Goal: Information Seeking & Learning: Learn about a topic

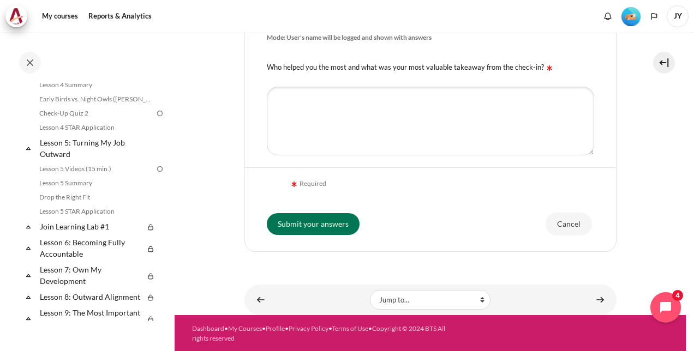
scroll to position [457, 0]
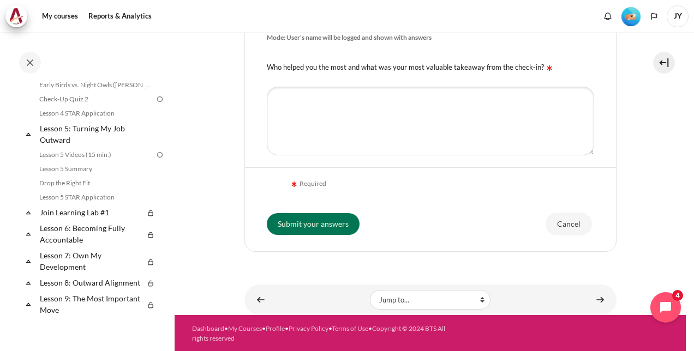
click at [631, 20] on img "Level #2" at bounding box center [631, 16] width 19 height 19
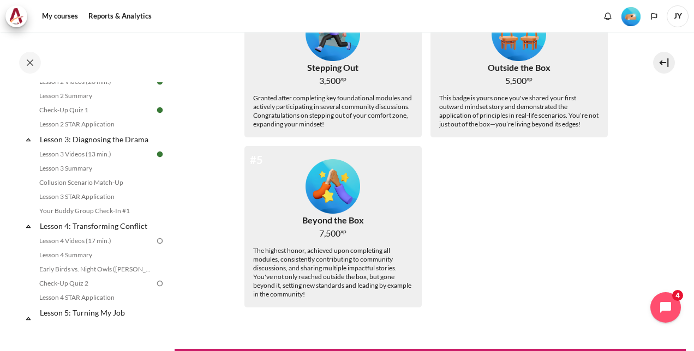
scroll to position [403, 0]
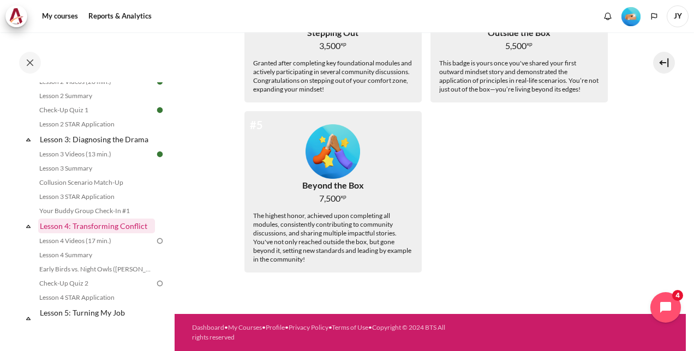
click at [132, 234] on link "Lesson 4: Transforming Conflict" at bounding box center [96, 226] width 117 height 15
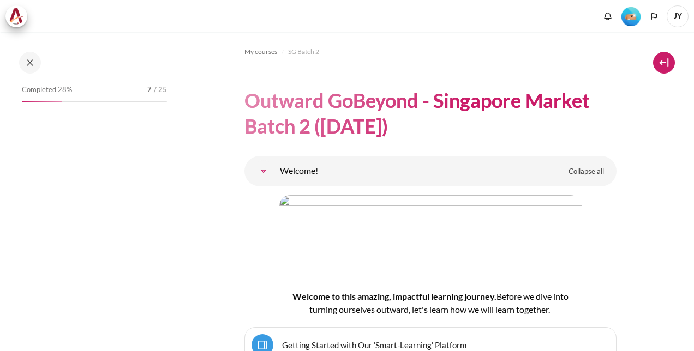
click at [658, 67] on button at bounding box center [664, 63] width 22 height 22
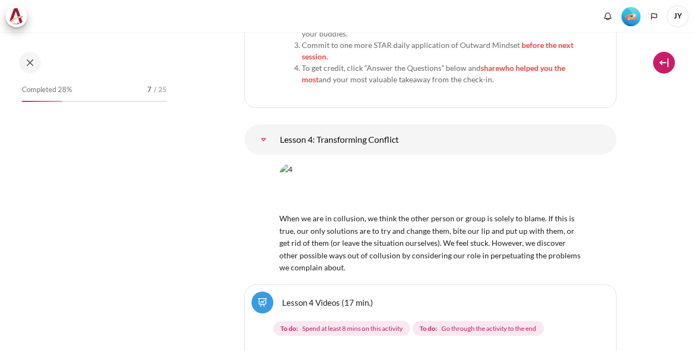
click at [664, 64] on button at bounding box center [664, 63] width 22 height 22
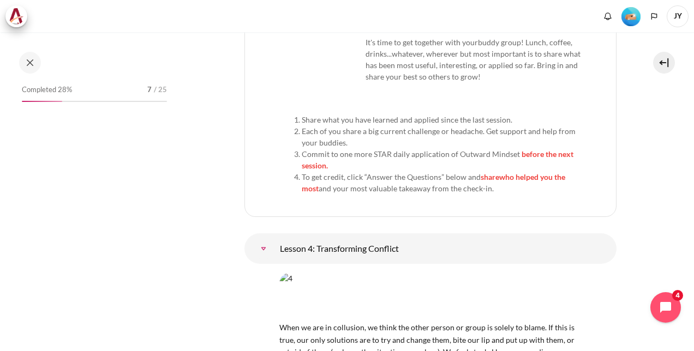
scroll to position [4754, 0]
click at [668, 61] on button at bounding box center [664, 63] width 22 height 22
click at [660, 61] on button at bounding box center [664, 63] width 22 height 22
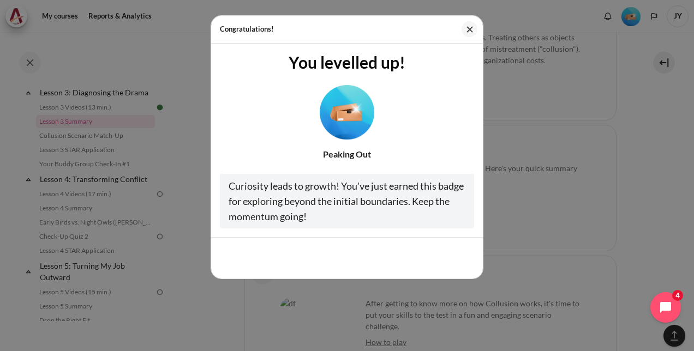
scroll to position [3966, 0]
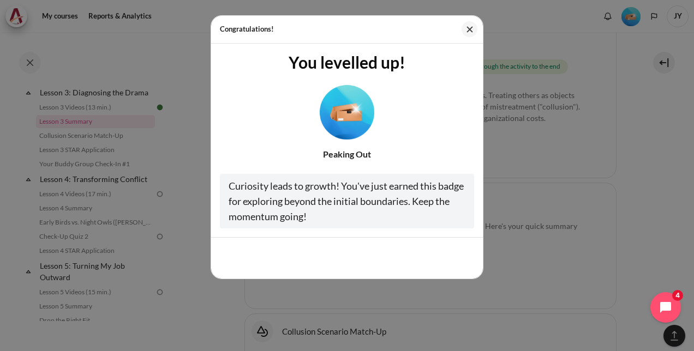
click at [349, 114] on img "Level #2" at bounding box center [347, 112] width 55 height 55
click at [361, 128] on img "Level #2" at bounding box center [347, 112] width 55 height 55
click at [420, 104] on div at bounding box center [347, 110] width 254 height 59
click at [465, 33] on button "Close" at bounding box center [470, 29] width 16 height 16
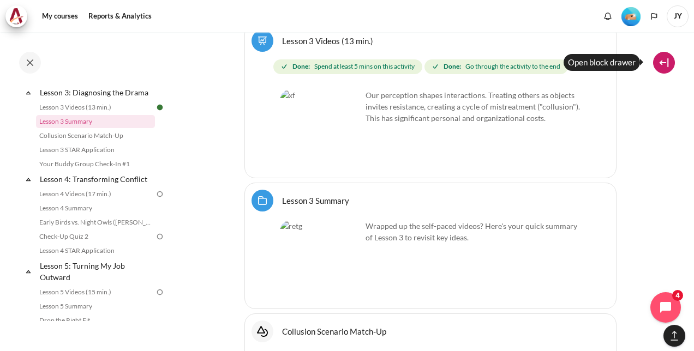
click at [664, 67] on button at bounding box center [664, 63] width 22 height 22
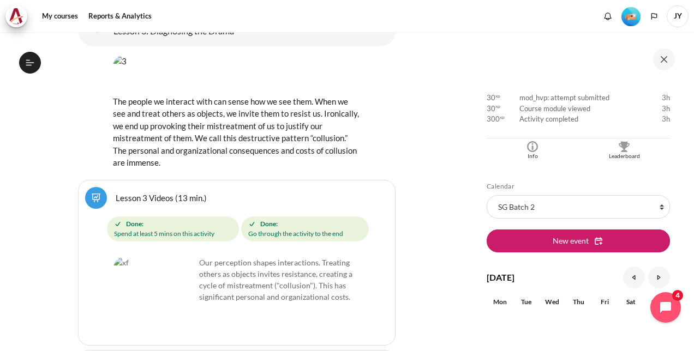
scroll to position [327, 0]
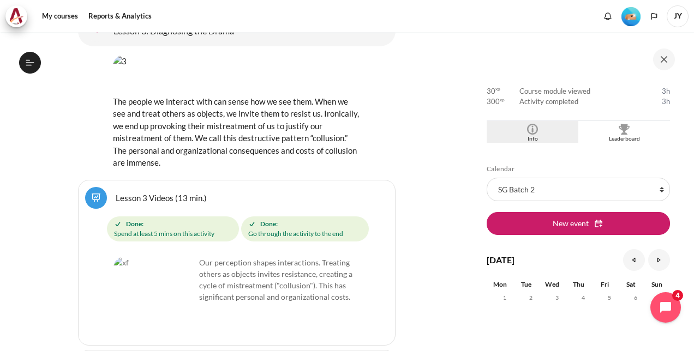
click at [527, 135] on div "Info" at bounding box center [532, 139] width 86 height 9
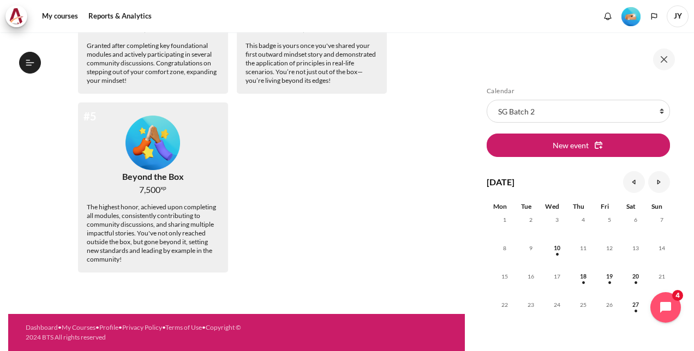
scroll to position [102, 0]
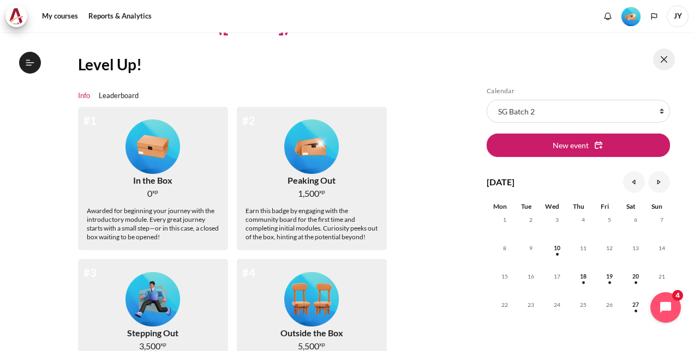
click at [664, 57] on button at bounding box center [664, 60] width 22 height 22
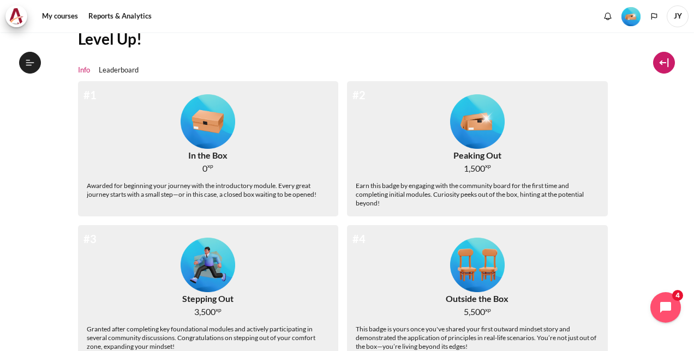
click at [673, 63] on button at bounding box center [664, 63] width 22 height 22
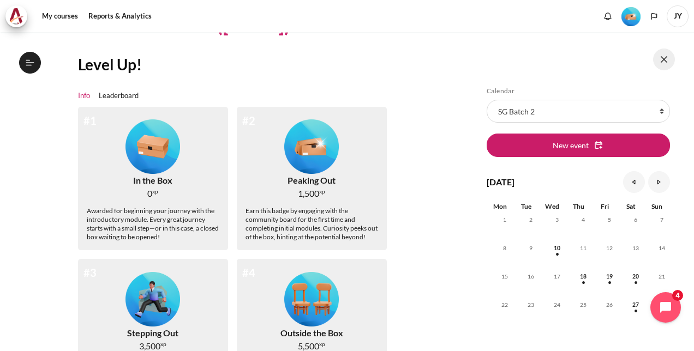
click at [668, 60] on button at bounding box center [664, 60] width 22 height 22
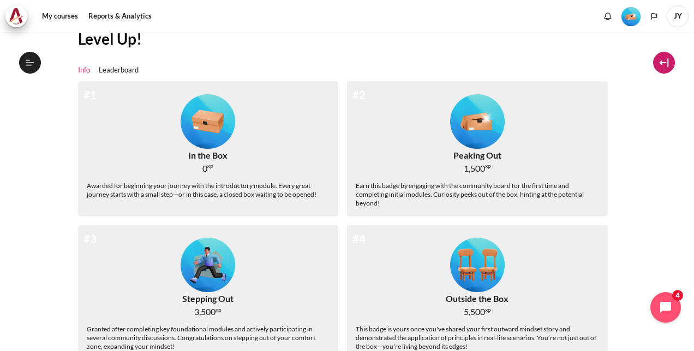
click at [666, 65] on button at bounding box center [664, 63] width 22 height 22
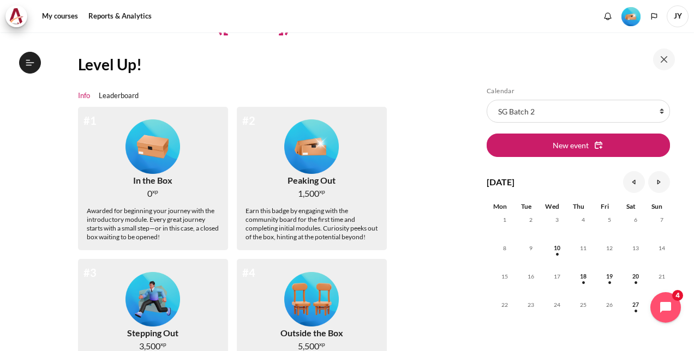
click at [83, 108] on div "#1 In the Box 0 xp Awarded for beginning your journey with the introductory mod…" at bounding box center [153, 179] width 150 height 144
click at [659, 54] on button at bounding box center [664, 60] width 22 height 22
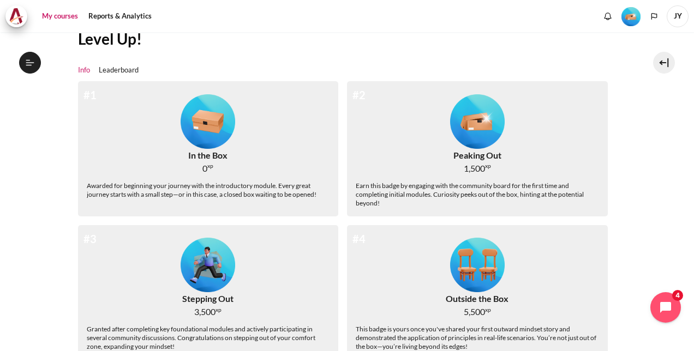
click at [69, 20] on link "My courses" at bounding box center [60, 16] width 44 height 22
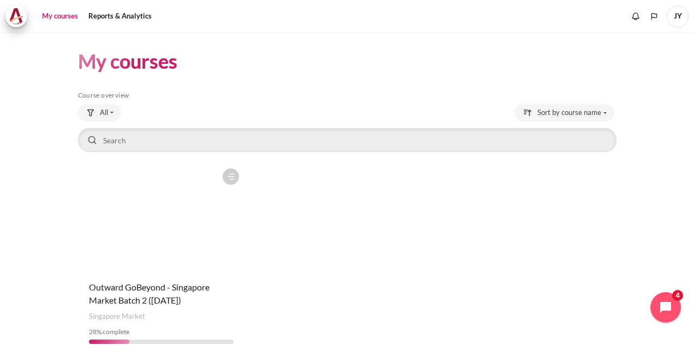
click at [177, 236] on figure "Content" at bounding box center [161, 217] width 166 height 109
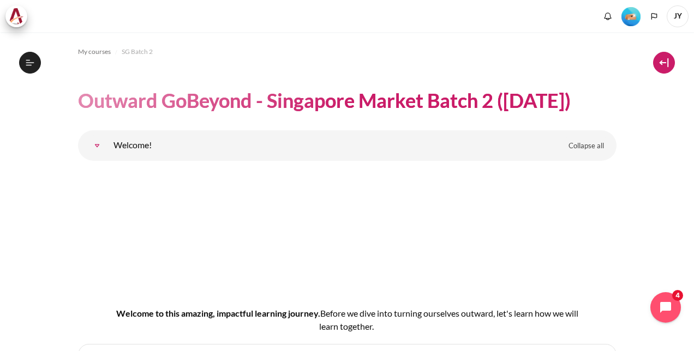
click at [663, 70] on button at bounding box center [664, 63] width 22 height 22
click at [666, 64] on button at bounding box center [664, 63] width 22 height 22
click at [662, 64] on button at bounding box center [664, 63] width 22 height 22
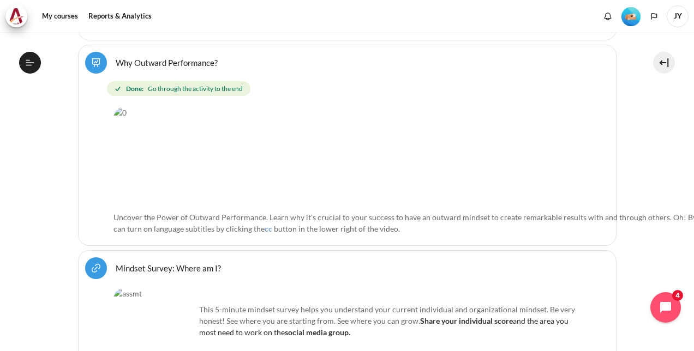
scroll to position [491, 0]
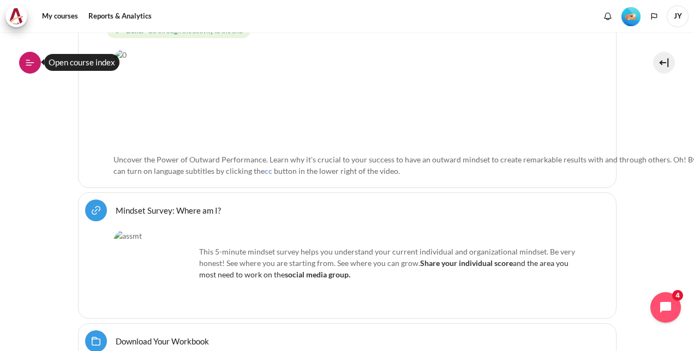
click at [35, 67] on button "Open course index" at bounding box center [30, 63] width 22 height 22
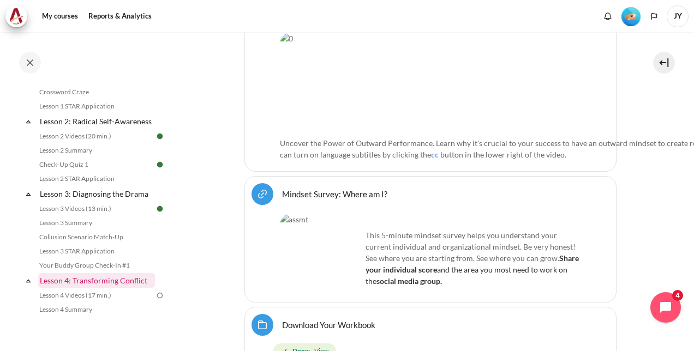
scroll to position [327, 0]
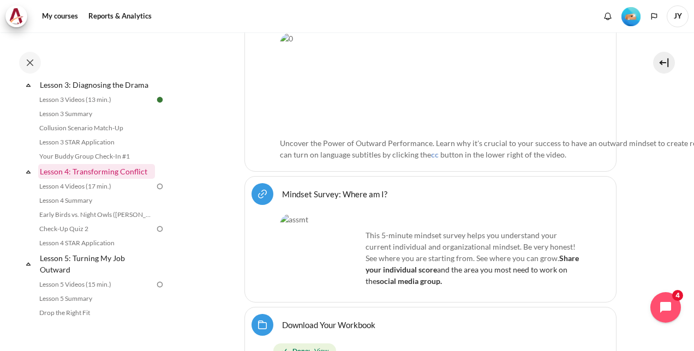
click at [142, 179] on link "Lesson 4: Transforming Conflict" at bounding box center [96, 171] width 117 height 15
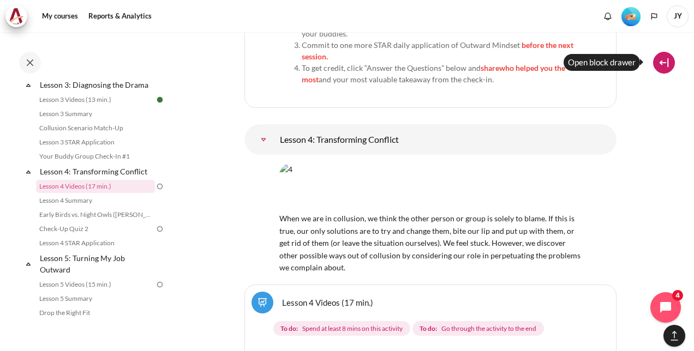
click at [664, 62] on button at bounding box center [664, 63] width 22 height 22
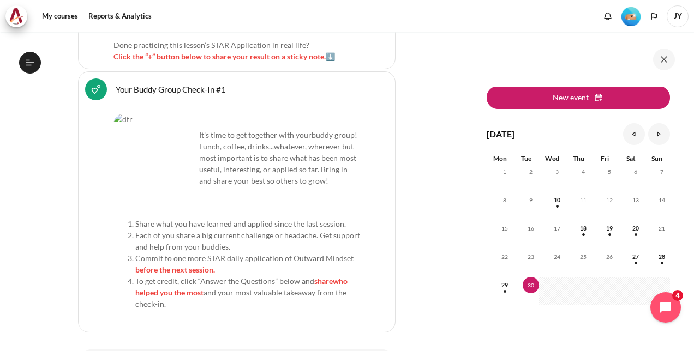
scroll to position [437, 0]
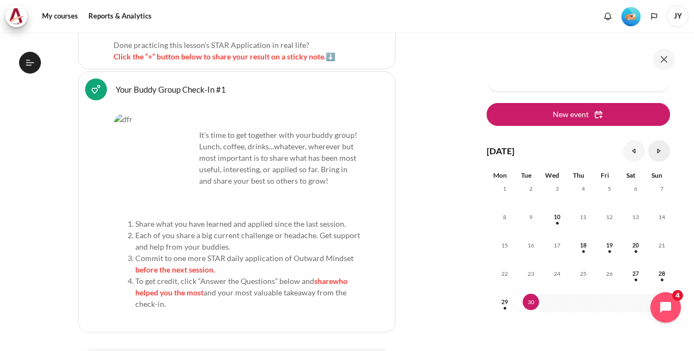
click at [656, 153] on link "October" at bounding box center [659, 151] width 22 height 22
click at [626, 153] on link "September" at bounding box center [634, 151] width 22 height 22
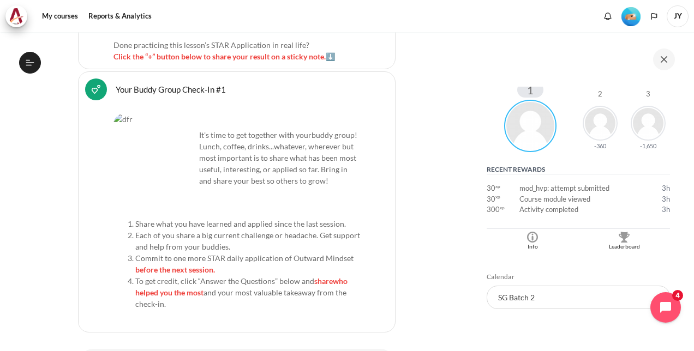
scroll to position [218, 0]
click at [622, 239] on img "Blocks" at bounding box center [624, 238] width 11 height 11
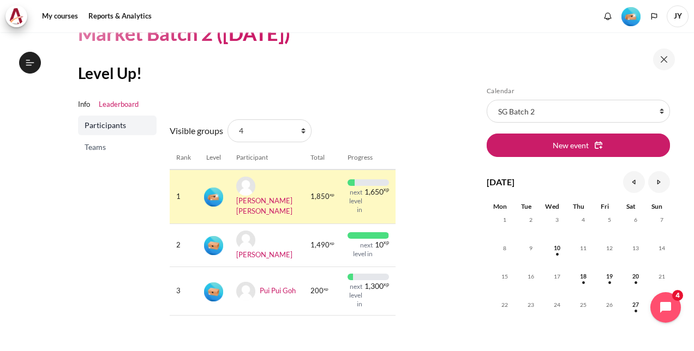
scroll to position [119, 0]
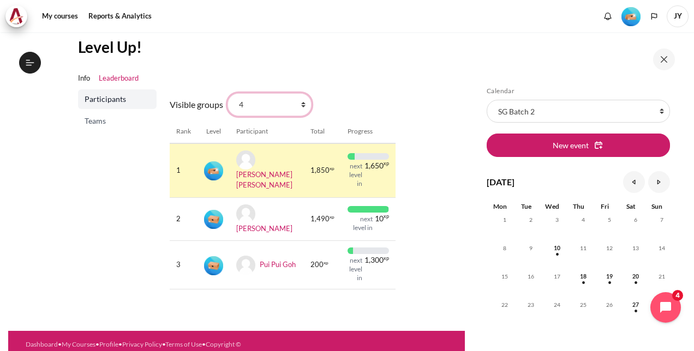
click at [302, 104] on select "All participants 4 1 1 2 2 3 3 4 5 5 6 6 7 7 HR" at bounding box center [270, 104] width 84 height 23
click at [305, 102] on select "All participants 4 1 1 2 2 3 3 4 5 5 6 6 7 7 HR" at bounding box center [270, 104] width 84 height 23
select select "4980"
click at [228, 93] on select "All participants 4 1 1 2 2 3 3 4 5 5 6 6 7 7 HR" at bounding box center [270, 104] width 84 height 23
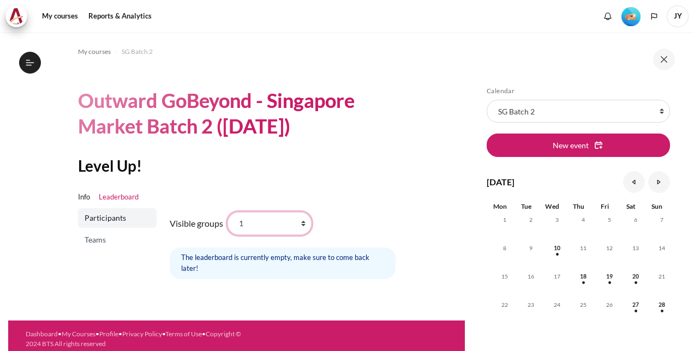
click at [302, 228] on select "All participants 4 1 1 2 2 3 3 4 5 5 6 6 7 7 HR" at bounding box center [270, 223] width 84 height 23
select select "4991"
click at [228, 212] on select "All participants 4 1 1 2 2 3 3 4 5 5 6 6 7 7 HR" at bounding box center [270, 223] width 84 height 23
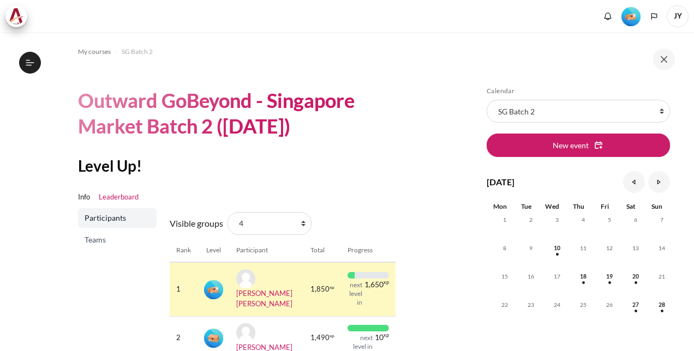
click at [107, 236] on span "Teams" at bounding box center [119, 240] width 68 height 11
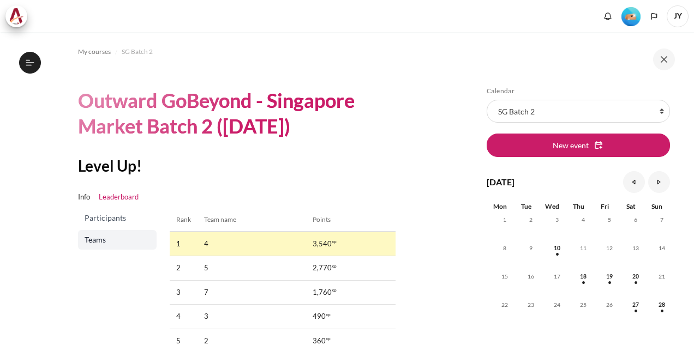
scroll to position [55, 0]
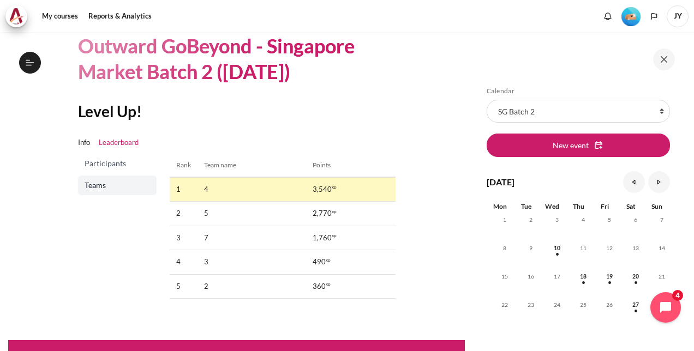
click at [127, 162] on span "Participants" at bounding box center [119, 163] width 68 height 11
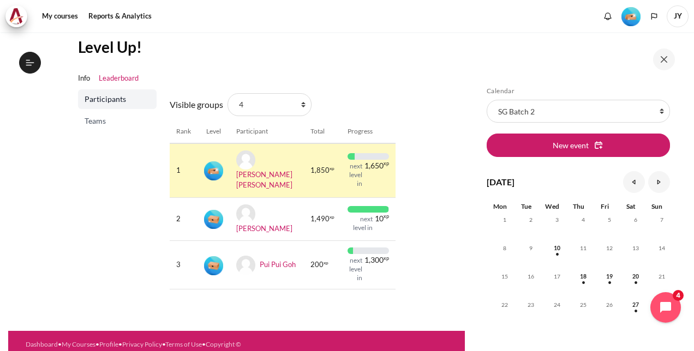
scroll to position [10, 0]
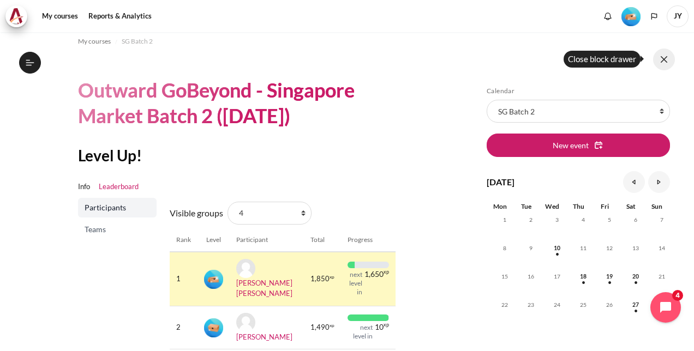
click at [661, 67] on button at bounding box center [664, 60] width 22 height 22
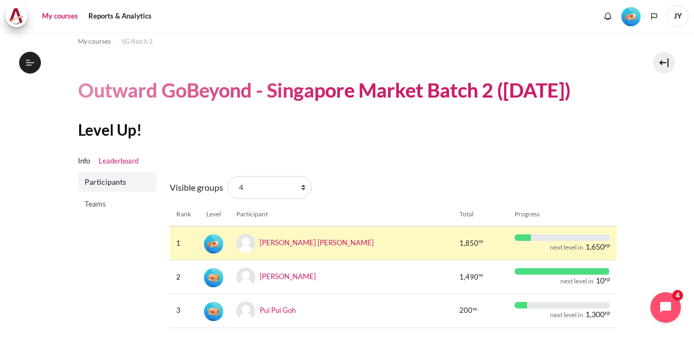
click at [74, 18] on link "My courses" at bounding box center [60, 16] width 44 height 22
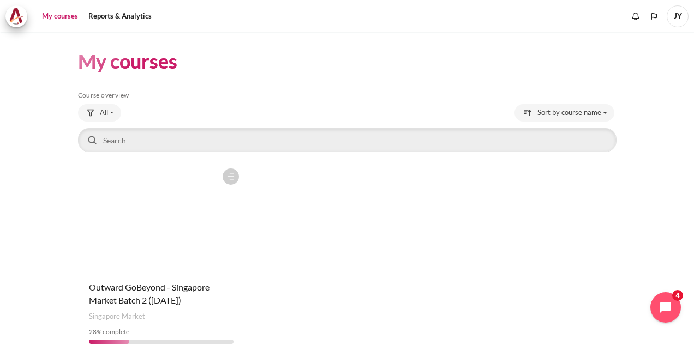
click at [159, 219] on figure "Content" at bounding box center [161, 217] width 166 height 109
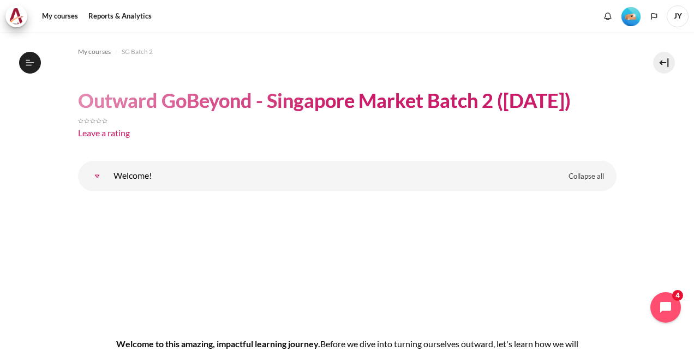
click at [91, 170] on link "Welcome!" at bounding box center [97, 176] width 22 height 22
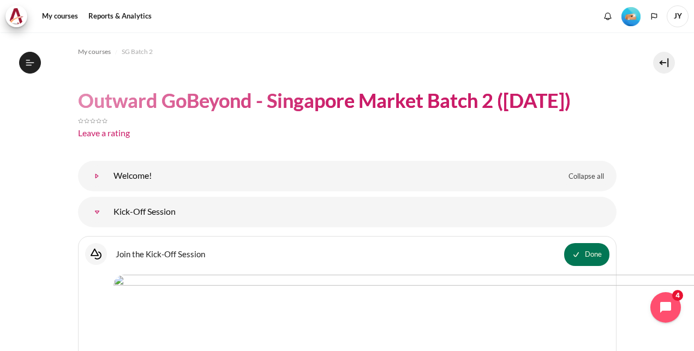
click at [95, 176] on link "Welcome!" at bounding box center [97, 176] width 22 height 22
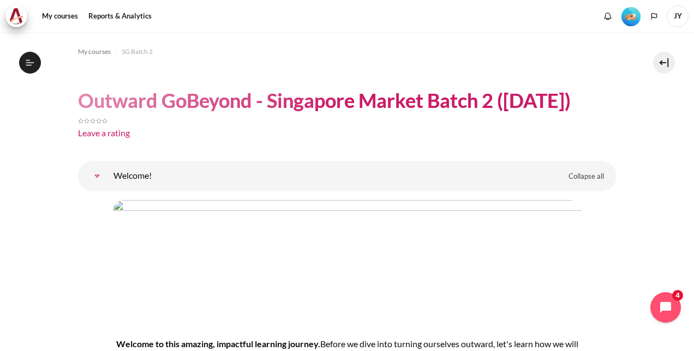
click at [96, 176] on link "Welcome!" at bounding box center [97, 176] width 22 height 22
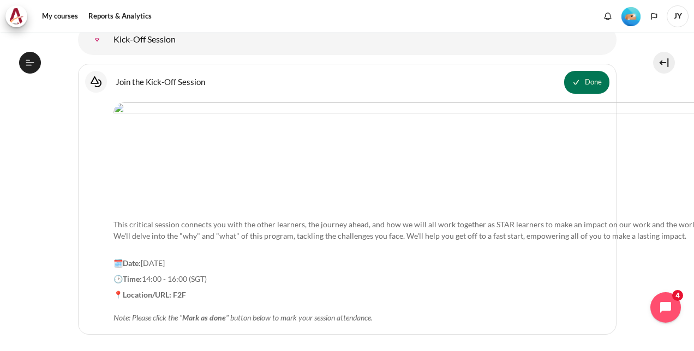
scroll to position [109, 0]
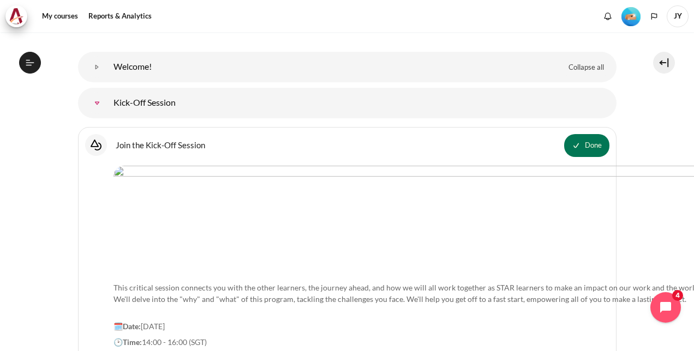
click at [102, 106] on link "Kick-Off Session" at bounding box center [97, 103] width 22 height 22
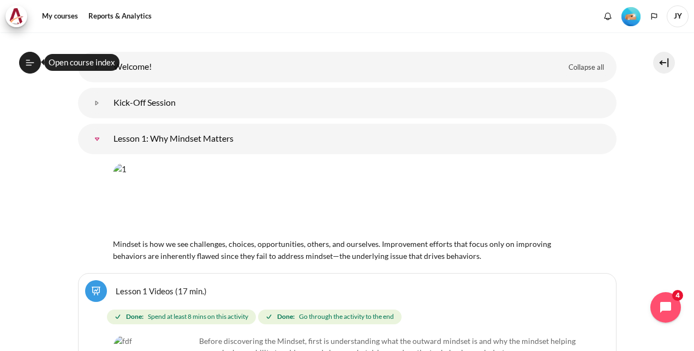
click at [32, 61] on icon at bounding box center [30, 63] width 10 height 10
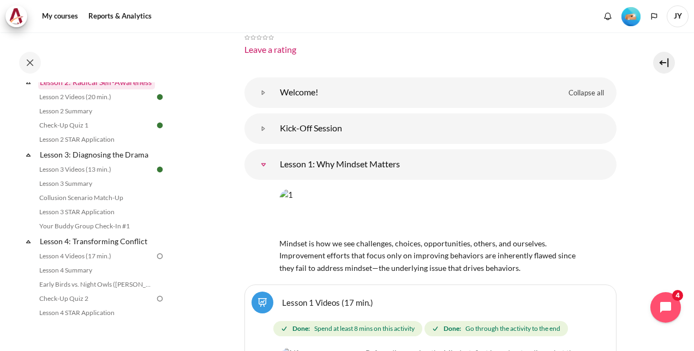
scroll to position [283, 0]
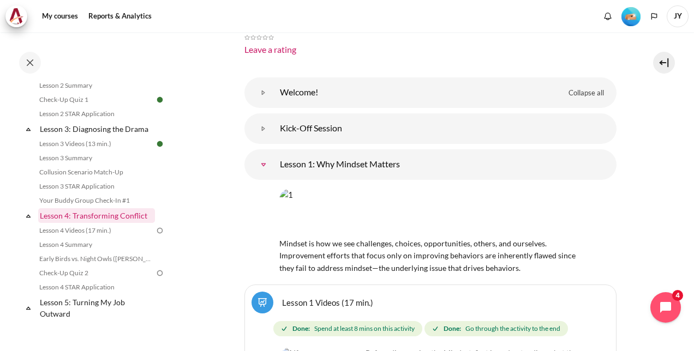
click at [114, 223] on link "Lesson 4: Transforming Conflict" at bounding box center [96, 215] width 117 height 15
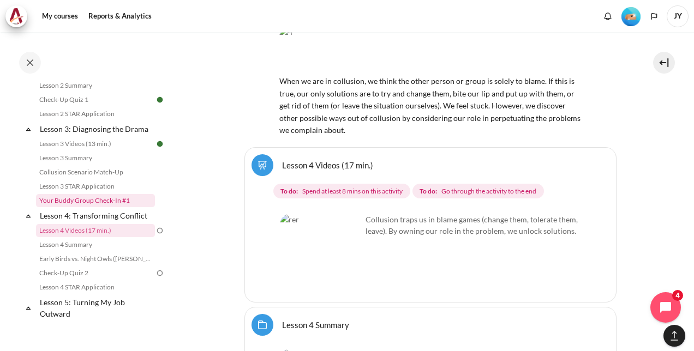
scroll to position [3749, 0]
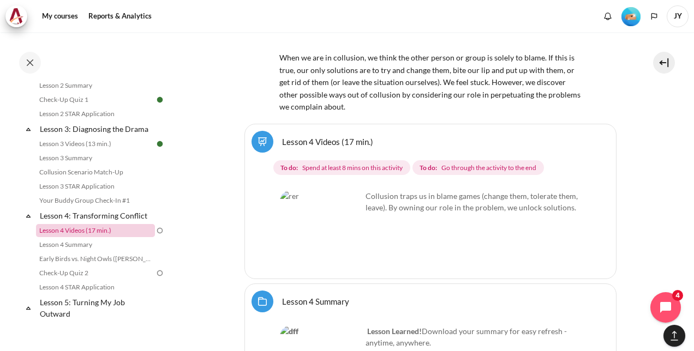
click at [110, 237] on link "Lesson 4 Videos (17 min.)" at bounding box center [95, 230] width 119 height 13
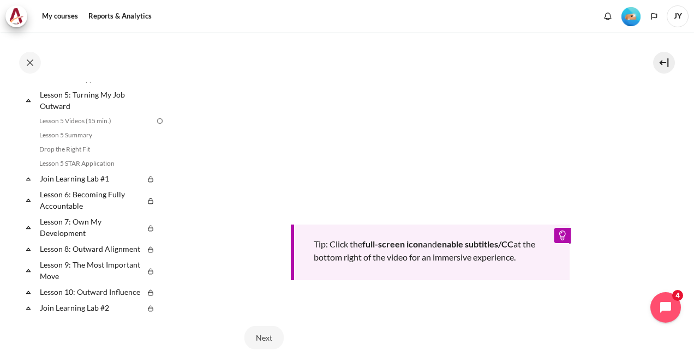
scroll to position [433, 0]
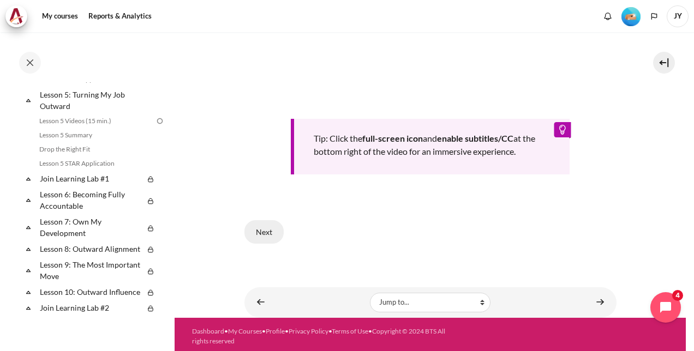
click at [264, 240] on button "Next" at bounding box center [263, 231] width 39 height 23
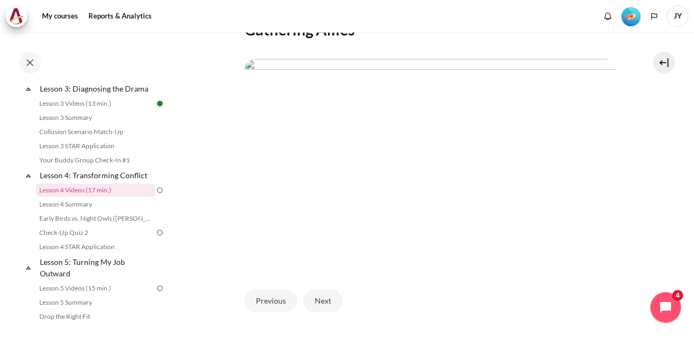
scroll to position [273, 0]
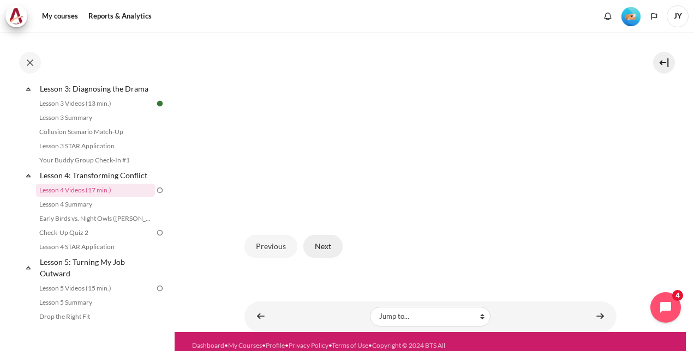
click at [329, 258] on button "Next" at bounding box center [322, 246] width 39 height 23
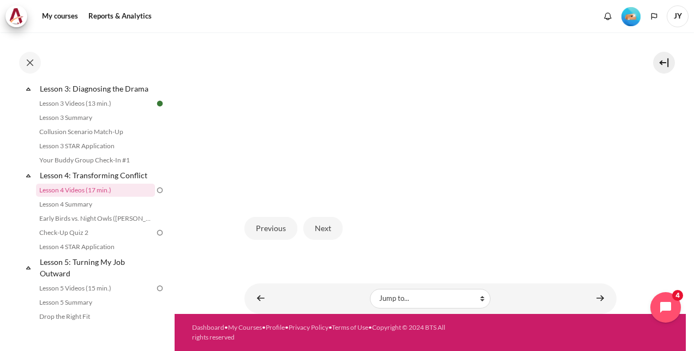
scroll to position [306, 0]
click at [335, 233] on button "Next" at bounding box center [322, 228] width 39 height 23
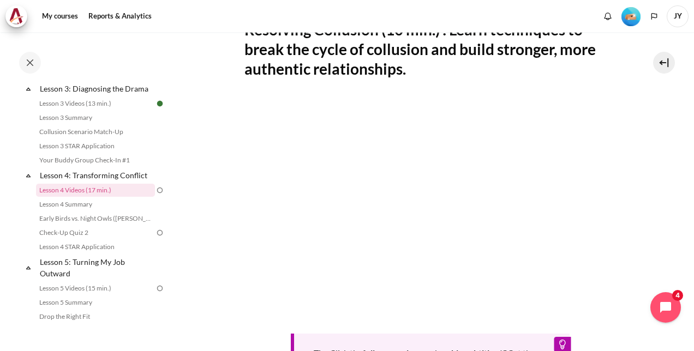
scroll to position [273, 0]
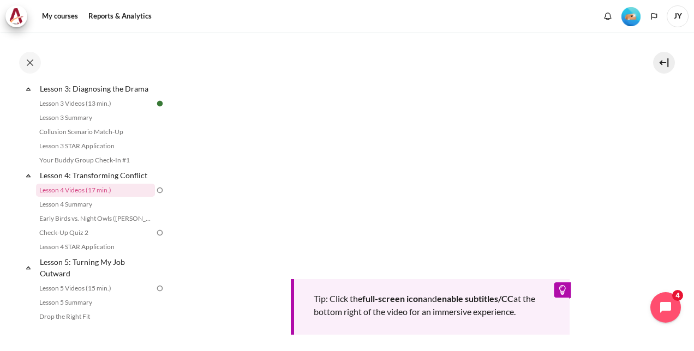
click at [662, 171] on section "My courses SG Batch 2 Lesson 4: Transforming Conflict Lesson 4 Videos (17 min.)…" at bounding box center [430, 118] width 511 height 719
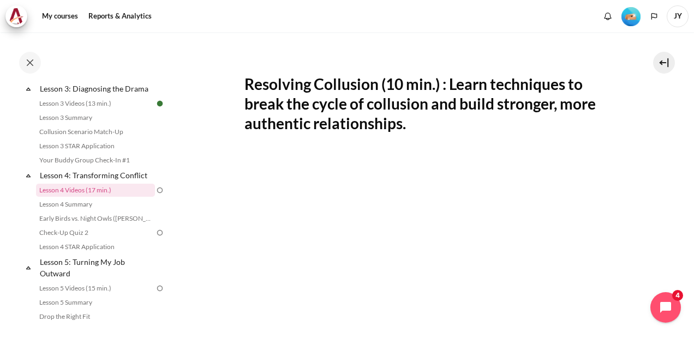
scroll to position [218, 0]
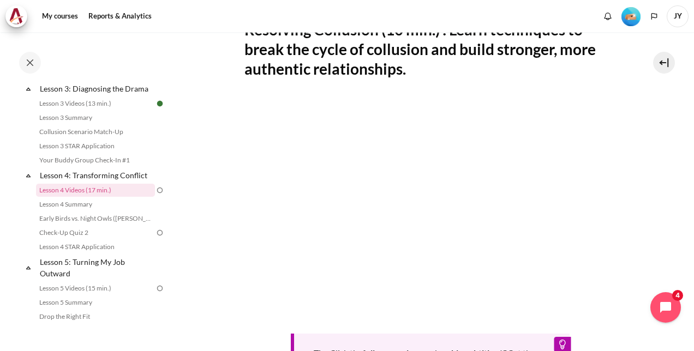
click at [648, 171] on section "My courses SG Batch 2 Lesson 4: Transforming Conflict Lesson 4 Videos (17 min.)…" at bounding box center [430, 173] width 511 height 719
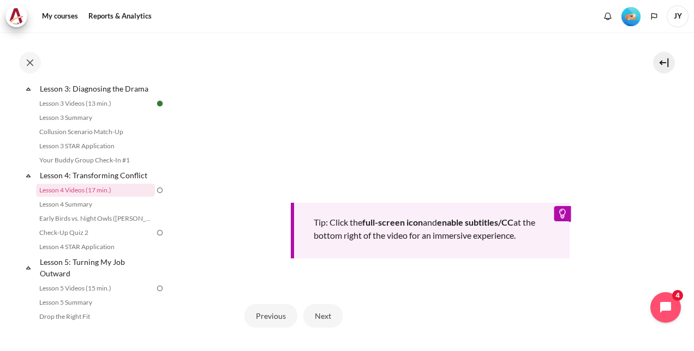
scroll to position [382, 0]
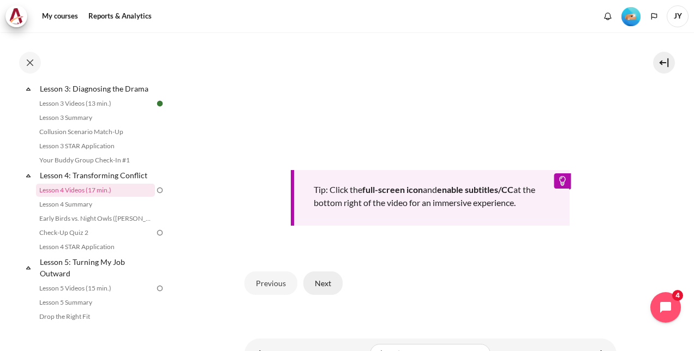
click at [314, 295] on button "Next" at bounding box center [322, 283] width 39 height 23
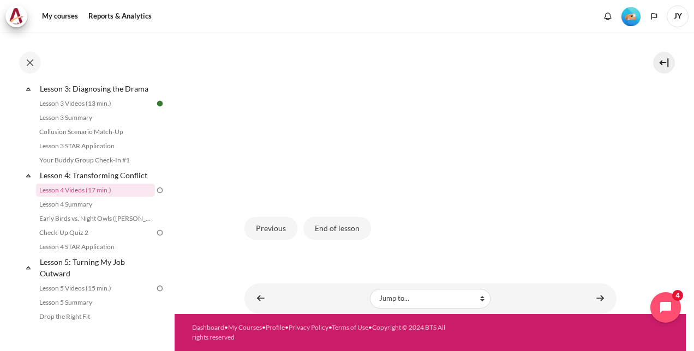
scroll to position [306, 0]
click at [332, 233] on button "End of lesson" at bounding box center [337, 228] width 68 height 23
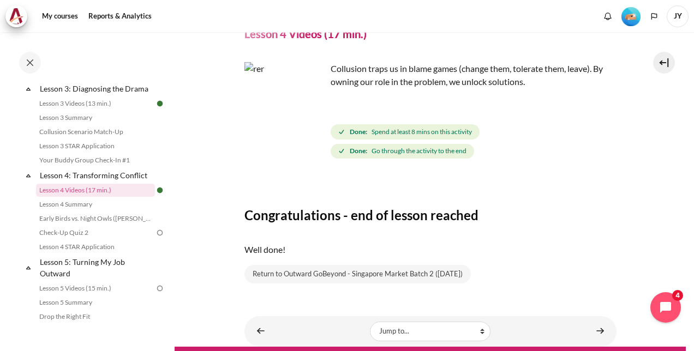
scroll to position [82, 0]
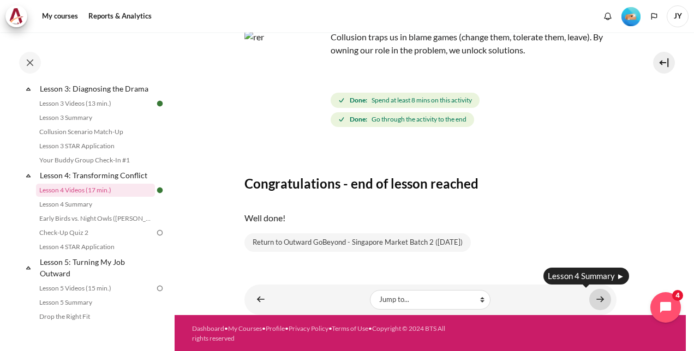
click at [592, 300] on link "Content" at bounding box center [600, 299] width 22 height 21
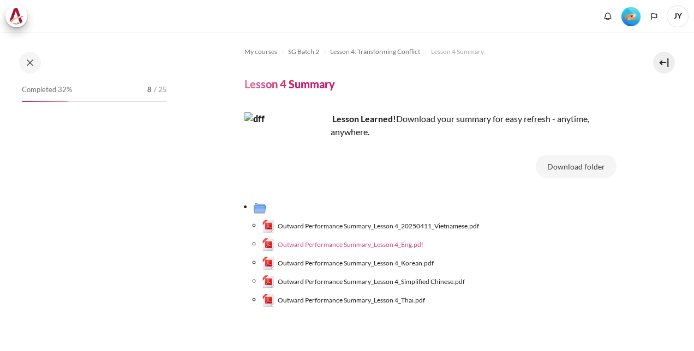
scroll to position [55, 0]
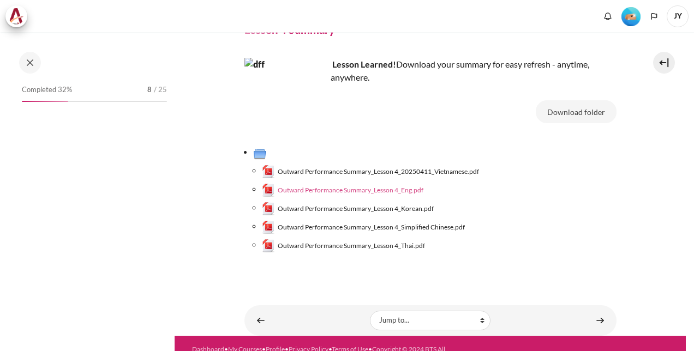
click at [409, 192] on span "Outward Performance Summary_Lesson 4_Eng.pdf" at bounding box center [351, 191] width 146 height 10
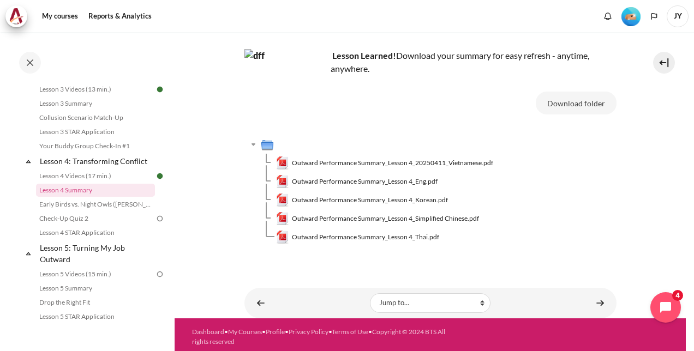
scroll to position [67, 0]
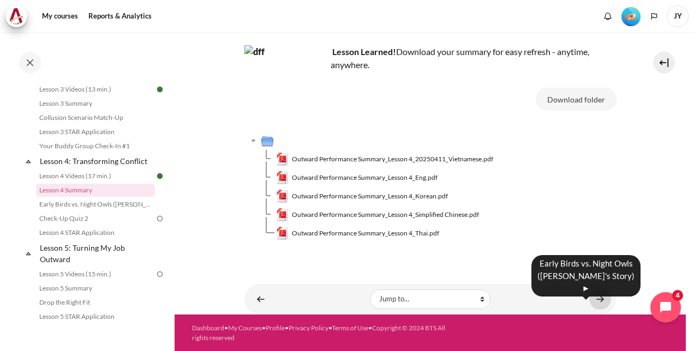
click at [599, 301] on link "Content" at bounding box center [600, 299] width 22 height 21
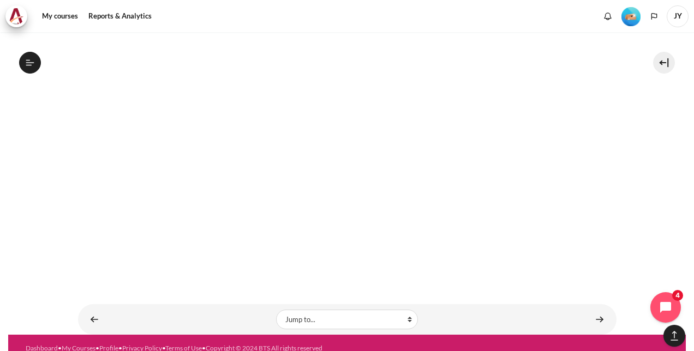
scroll to position [847, 0]
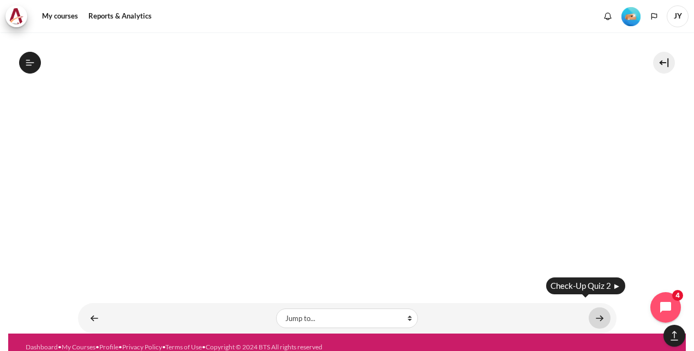
click at [595, 312] on link "Content" at bounding box center [600, 318] width 22 height 21
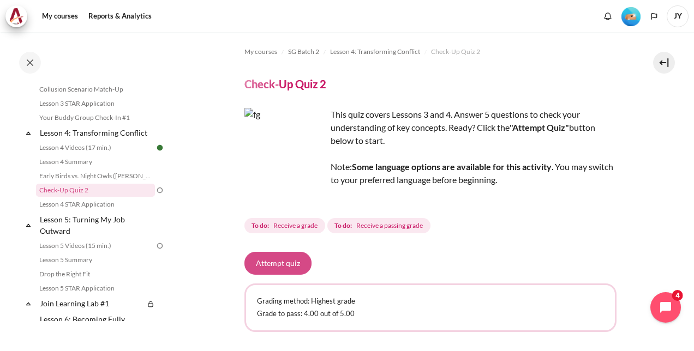
click at [288, 264] on button "Attempt quiz" at bounding box center [277, 263] width 67 height 23
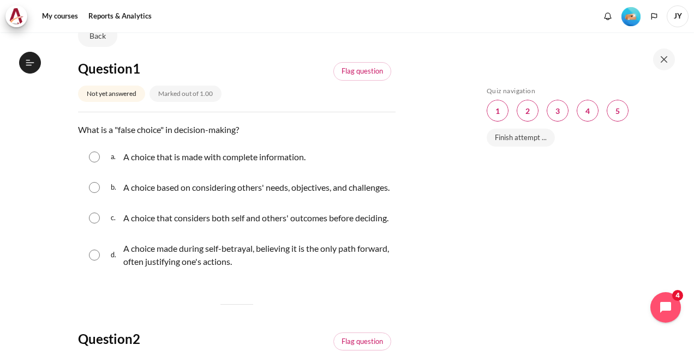
scroll to position [109, 0]
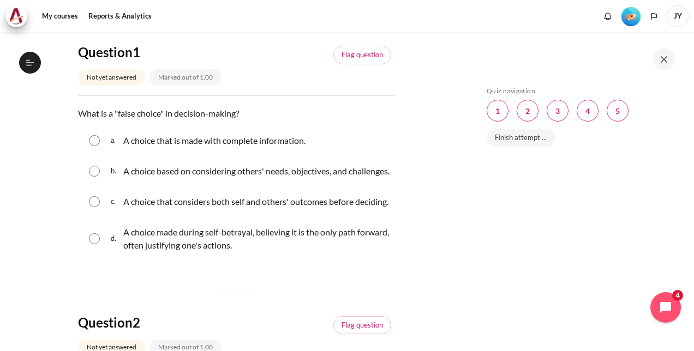
click at [95, 244] on input "Content" at bounding box center [94, 239] width 11 height 11
radio input "true"
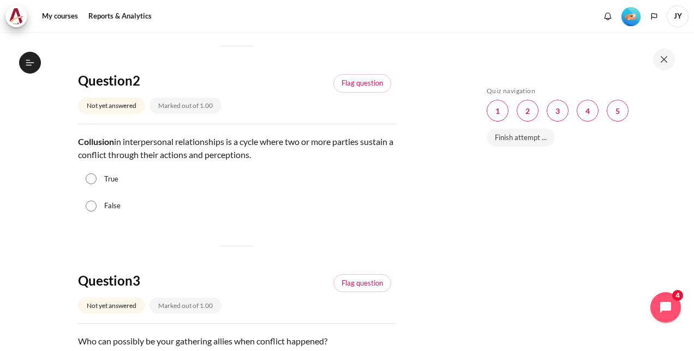
scroll to position [382, 0]
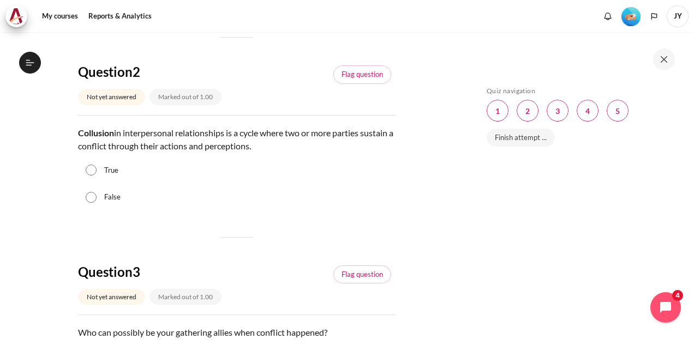
click at [108, 176] on label "True" at bounding box center [111, 170] width 14 height 11
click at [97, 176] on input "True" at bounding box center [91, 170] width 11 height 11
radio input "true"
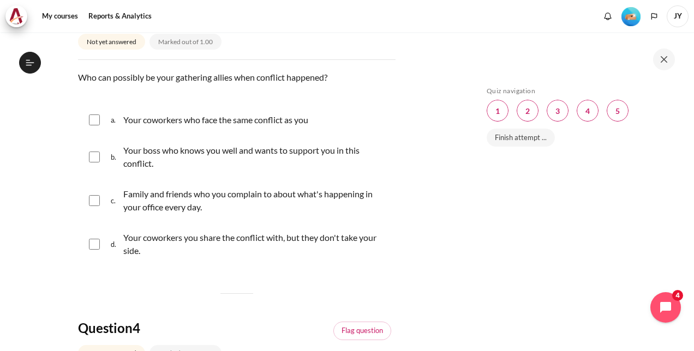
scroll to position [655, 0]
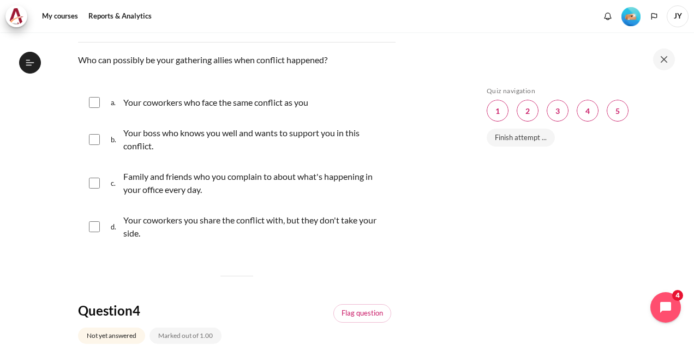
click at [302, 109] on p "Your coworkers who face the same conflict as you" at bounding box center [215, 102] width 185 height 13
checkbox input "true"
click at [274, 196] on p "Family and friends who you complain to about what's happening in your office ev…" at bounding box center [256, 183] width 267 height 26
checkbox input "true"
click at [281, 153] on p "Your boss who knows you well and wants to support you in this conflict." at bounding box center [256, 140] width 267 height 26
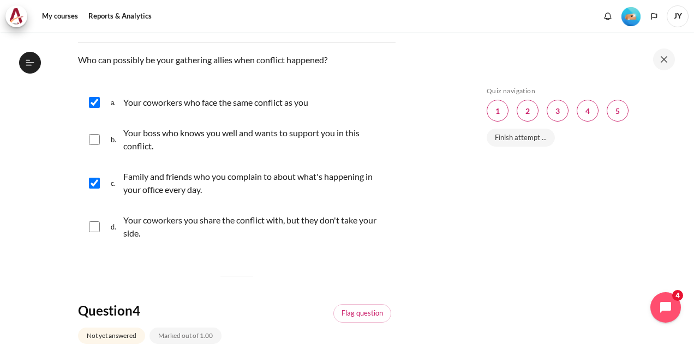
checkbox input "true"
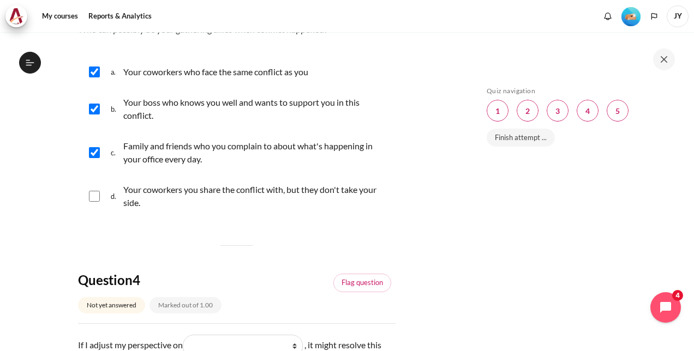
scroll to position [709, 0]
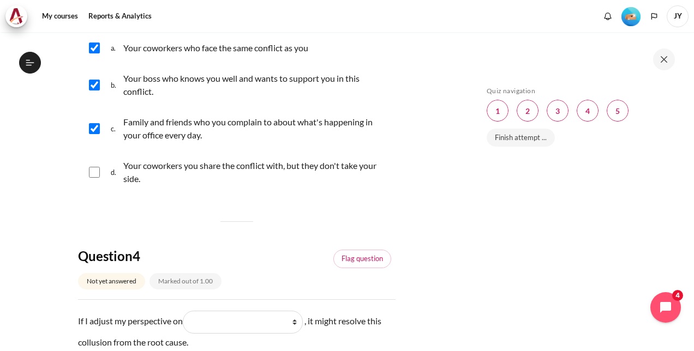
click at [289, 186] on p "Your coworkers you share the conflict with, but they don't take your side." at bounding box center [256, 172] width 267 height 26
click at [94, 178] on input "Content" at bounding box center [94, 172] width 11 height 11
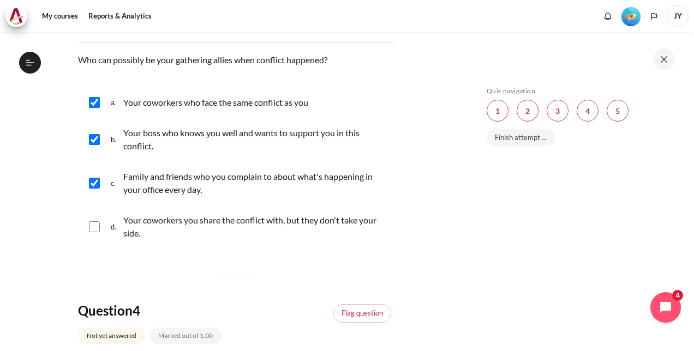
click at [292, 240] on p "Your coworkers you share the conflict with, but they don't take your side." at bounding box center [256, 227] width 267 height 26
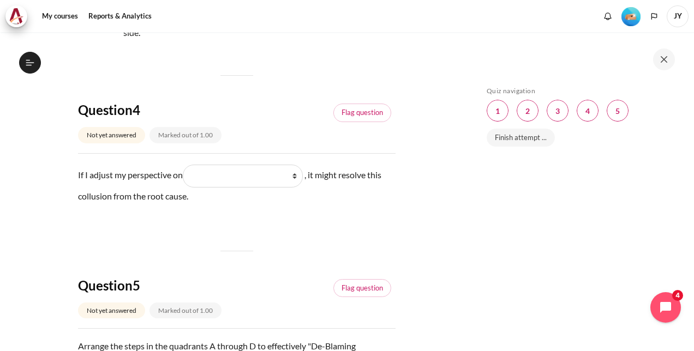
scroll to position [873, 0]
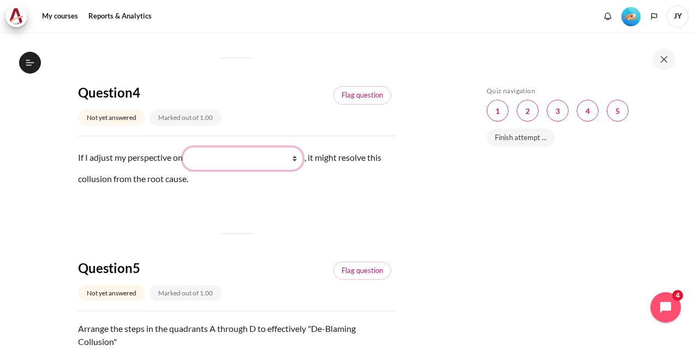
click at [296, 170] on select "What they do What I see and feel about what they do What I do What they see and…" at bounding box center [243, 158] width 120 height 23
click at [299, 170] on select "What they do What I see and feel about what they do What I do What they see and…" at bounding box center [243, 158] width 120 height 23
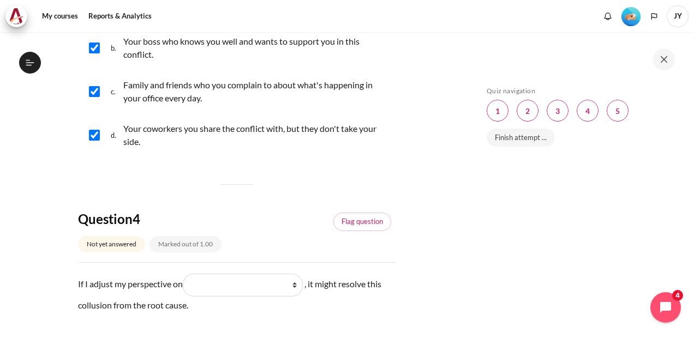
scroll to position [764, 0]
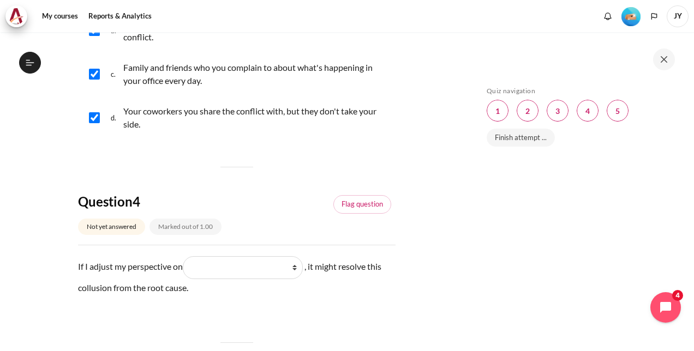
click at [253, 131] on p "Your coworkers you share the conflict with, but they don't take your side." at bounding box center [256, 118] width 267 height 26
checkbox input "false"
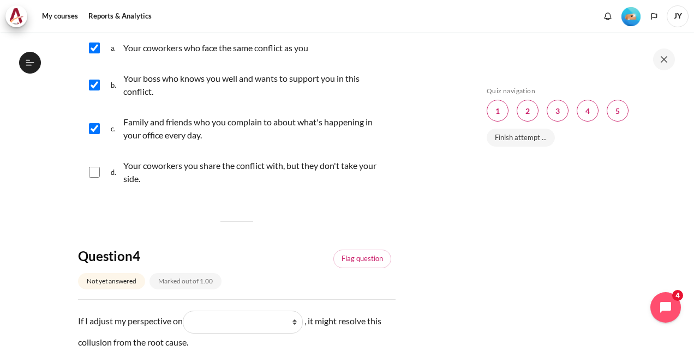
scroll to position [655, 0]
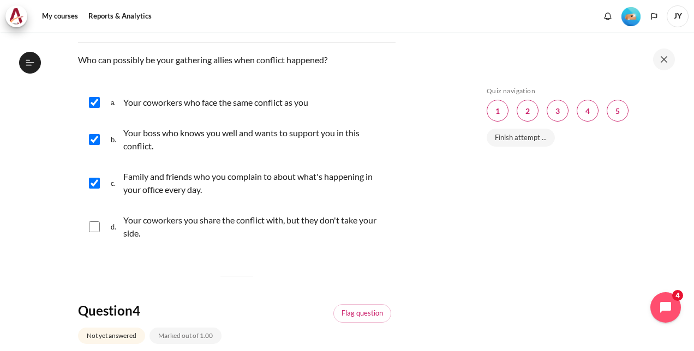
click at [196, 196] on p "Family and friends who you complain to about what's happening in your office ev…" at bounding box center [256, 183] width 267 height 26
click at [214, 196] on p "Family and friends who you complain to about what's happening in your office ev…" at bounding box center [256, 183] width 267 height 26
checkbox input "true"
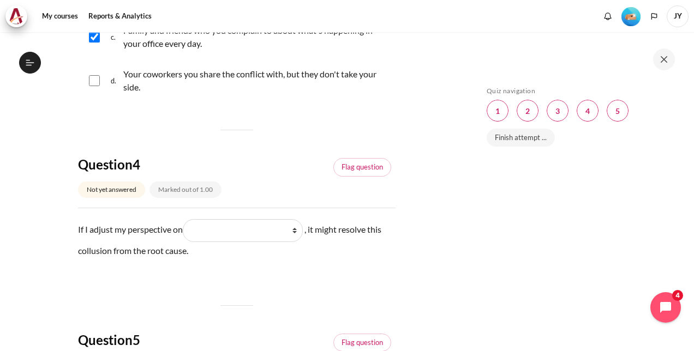
scroll to position [819, 0]
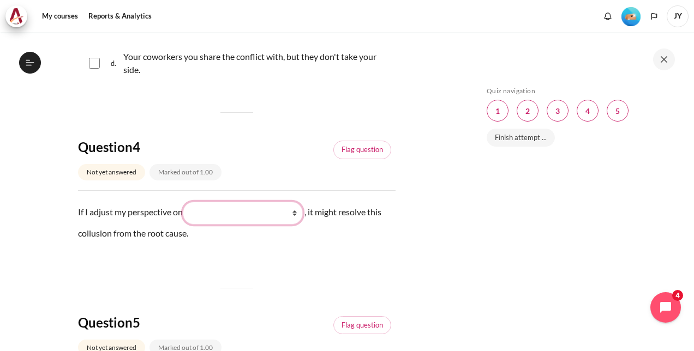
click at [254, 225] on select "What they do What I see and feel about what they do What I do What they see and…" at bounding box center [243, 213] width 120 height 23
select select "2"
click at [187, 225] on select "What they do What I see and feel about what they do What I do What they see and…" at bounding box center [243, 213] width 120 height 23
click at [288, 225] on select "What they do What I see and feel about what they do What I do What they see and…" at bounding box center [243, 213] width 120 height 23
click at [187, 225] on select "What they do What I see and feel about what they do What I do What they see and…" at bounding box center [243, 213] width 120 height 23
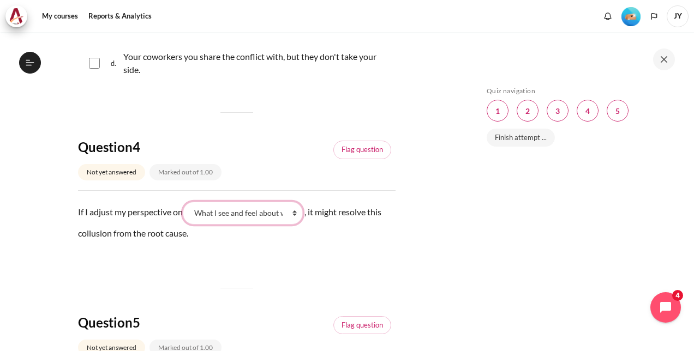
click at [296, 225] on select "What they do What I see and feel about what they do What I do What they see and…" at bounding box center [243, 213] width 120 height 23
click at [187, 225] on select "What they do What I see and feel about what they do What I do What they see and…" at bounding box center [243, 213] width 120 height 23
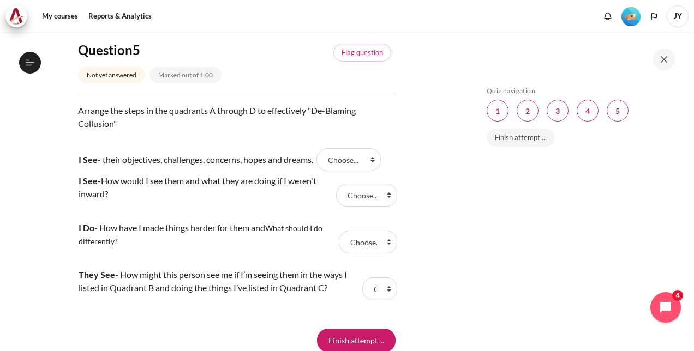
scroll to position [1146, 0]
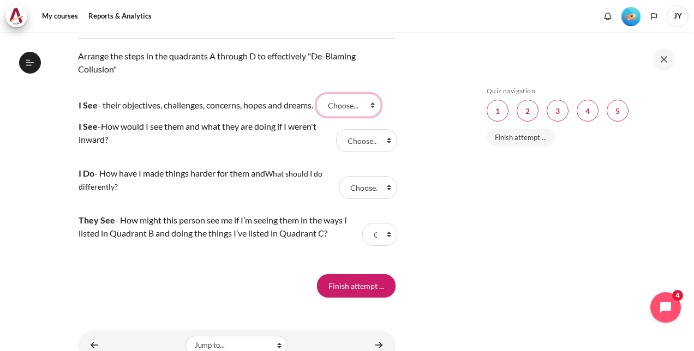
click at [365, 117] on select "Choose... C A B D" at bounding box center [349, 105] width 64 height 23
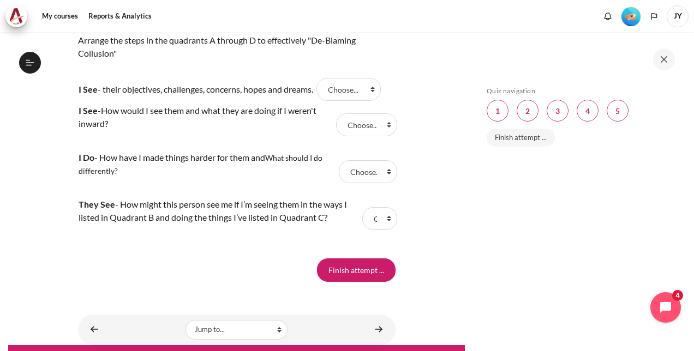
scroll to position [1108, 0]
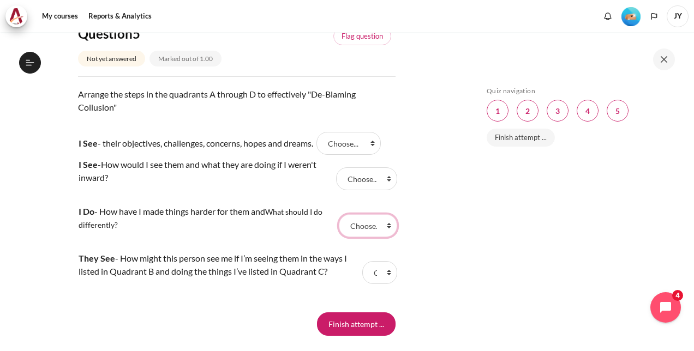
click at [373, 237] on select "Choose... C A B D" at bounding box center [368, 225] width 58 height 23
select select "2"
click at [339, 237] on select "Choose... C A B D" at bounding box center [368, 225] width 58 height 23
click at [369, 155] on select "Choose... C A B D" at bounding box center [349, 143] width 64 height 23
select select "2"
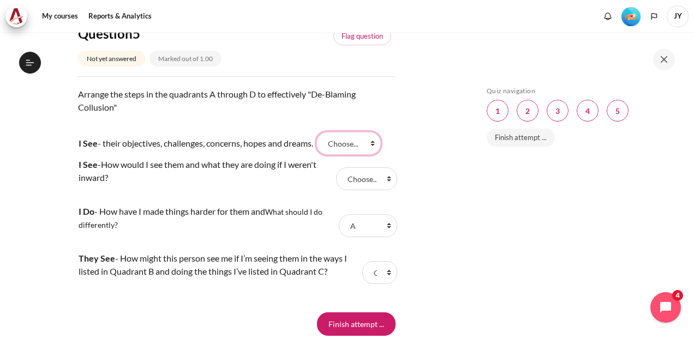
click at [323, 155] on select "Choose... C A B D" at bounding box center [349, 143] width 64 height 23
click at [383, 190] on select "Choose... C A B D" at bounding box center [366, 179] width 61 height 23
select select "3"
click at [336, 190] on select "Choose... C A B D" at bounding box center [366, 179] width 61 height 23
click at [374, 237] on select "Choose... C A B D" at bounding box center [368, 225] width 58 height 23
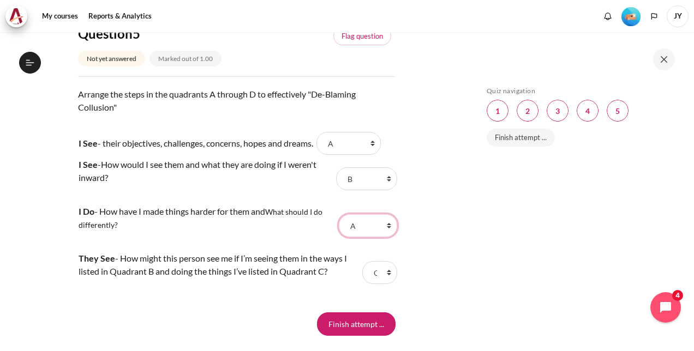
select select "1"
click at [339, 237] on select "Choose... C A B D" at bounding box center [368, 225] width 58 height 23
click at [373, 284] on select "Choose... C A B D" at bounding box center [379, 272] width 35 height 23
select select "4"
click at [362, 284] on select "Choose... C A B D" at bounding box center [379, 272] width 35 height 23
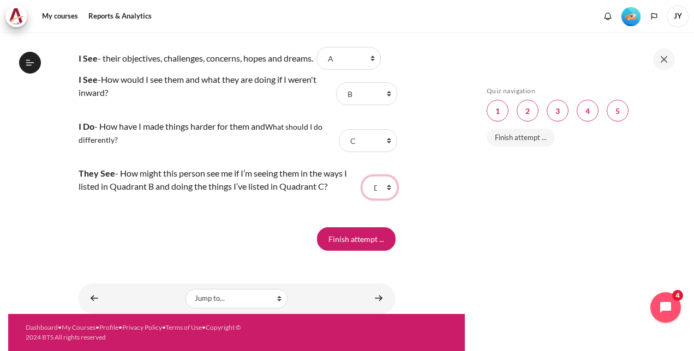
scroll to position [1162, 0]
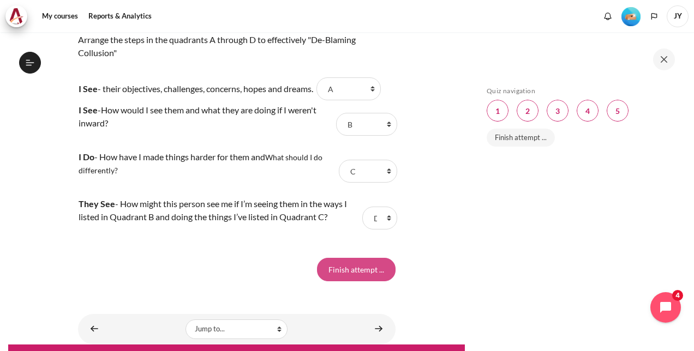
click at [379, 281] on input "Finish attempt ..." at bounding box center [356, 269] width 79 height 23
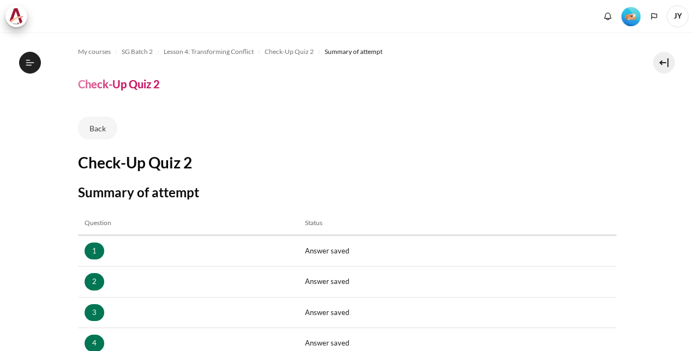
scroll to position [208, 0]
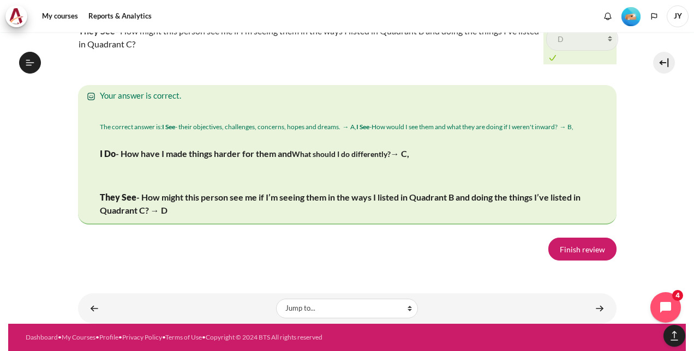
scroll to position [1717, 0]
drag, startPoint x: 268, startPoint y: 189, endPoint x: 219, endPoint y: 177, distance: 50.6
click at [100, 112] on img "Content" at bounding box center [100, 112] width 0 height 0
click at [557, 241] on link "Finish review" at bounding box center [582, 249] width 68 height 23
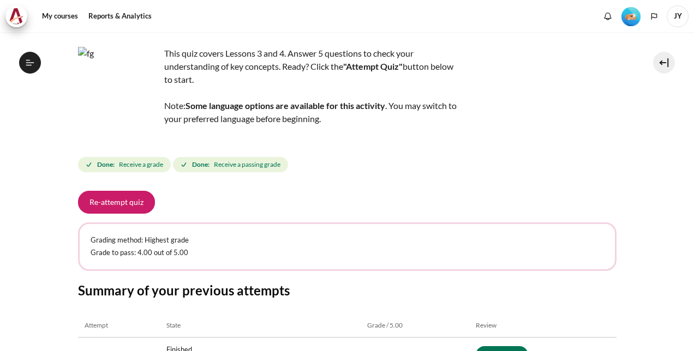
scroll to position [201, 0]
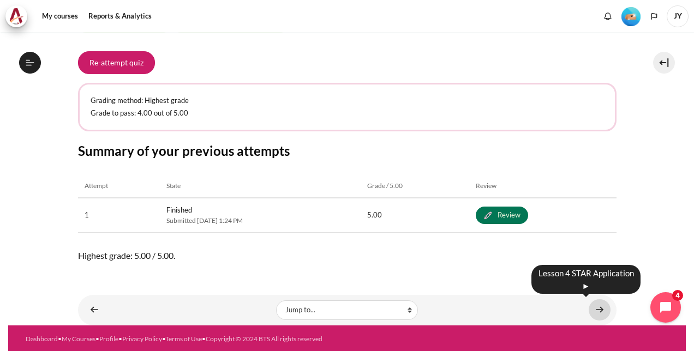
click at [589, 307] on link "Content" at bounding box center [600, 310] width 22 height 21
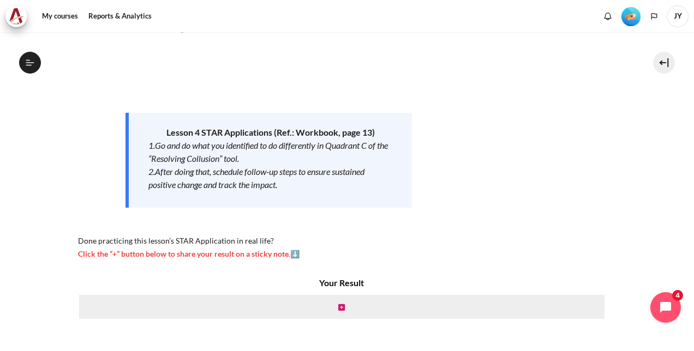
scroll to position [158, 0]
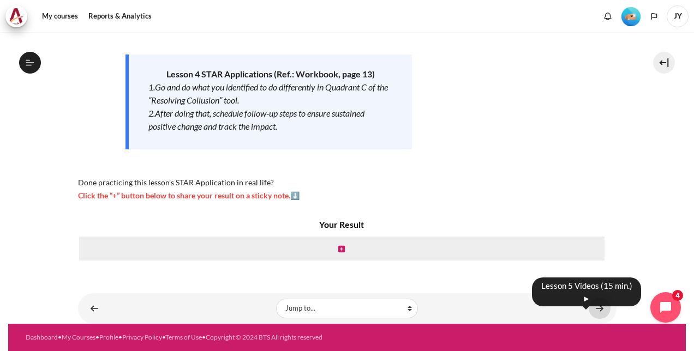
click at [597, 311] on link "Content" at bounding box center [600, 308] width 22 height 21
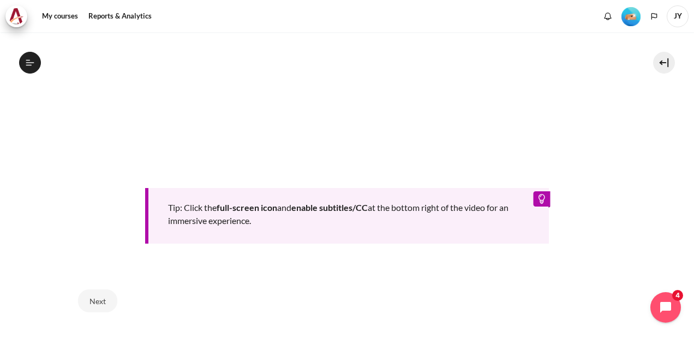
scroll to position [517, 0]
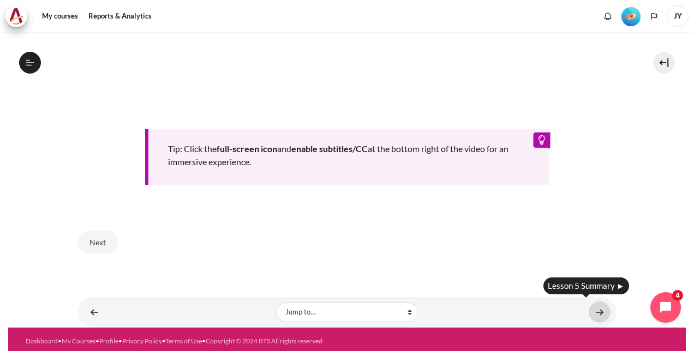
click at [601, 303] on link "Content" at bounding box center [600, 312] width 22 height 21
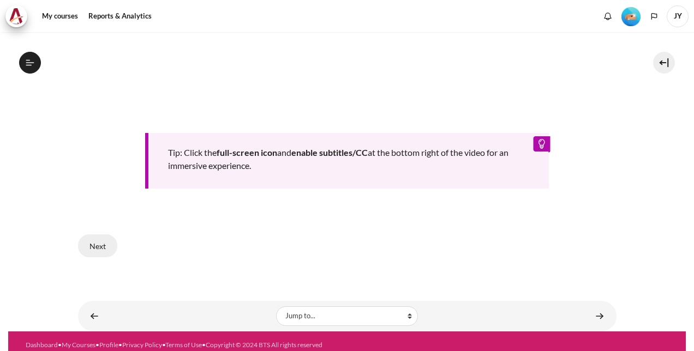
scroll to position [517, 0]
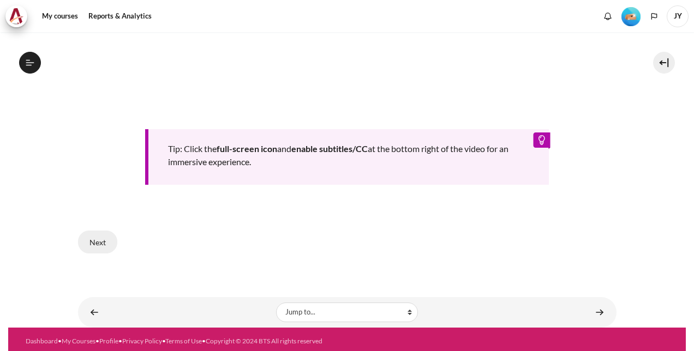
click at [109, 234] on button "Next" at bounding box center [97, 242] width 39 height 23
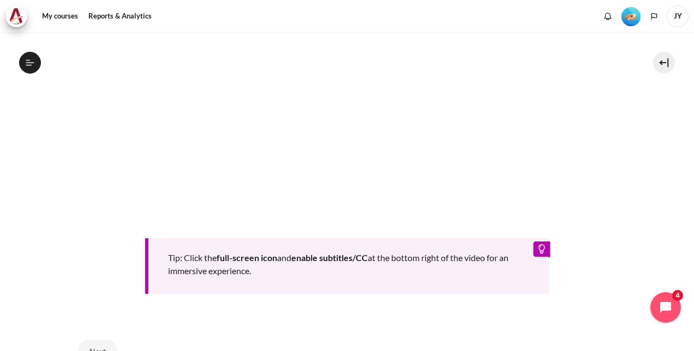
scroll to position [378, 0]
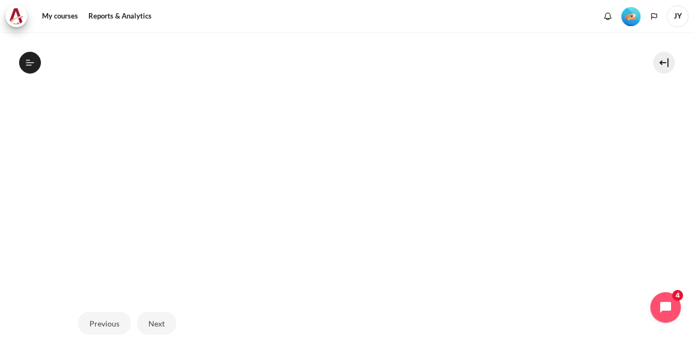
scroll to position [273, 0]
click at [172, 338] on button "Next" at bounding box center [156, 340] width 39 height 23
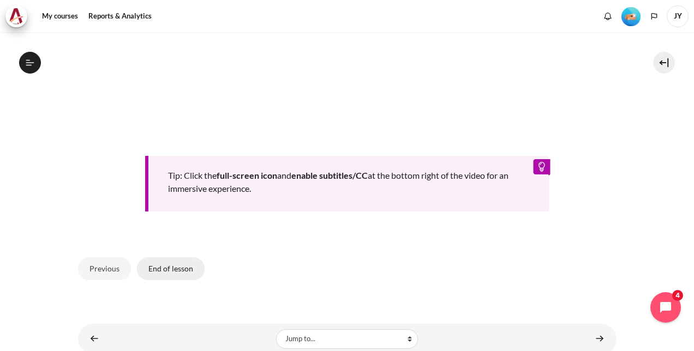
scroll to position [497, 0]
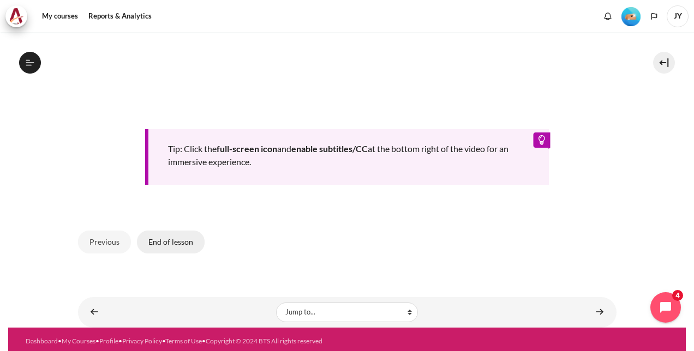
click at [174, 239] on button "End of lesson" at bounding box center [171, 242] width 68 height 23
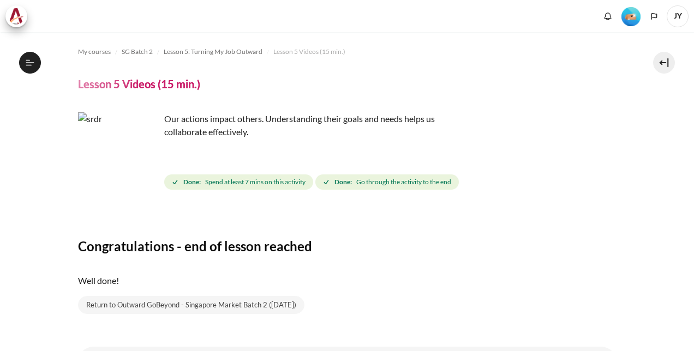
scroll to position [53, 0]
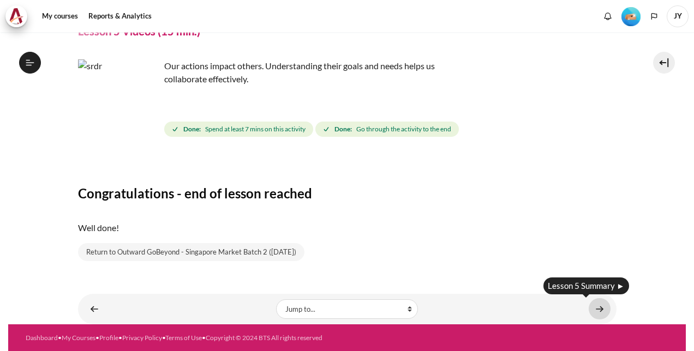
click at [594, 308] on link "Content" at bounding box center [600, 309] width 22 height 21
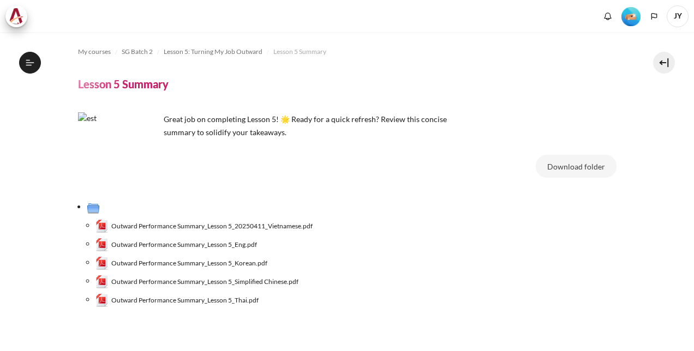
scroll to position [66, 0]
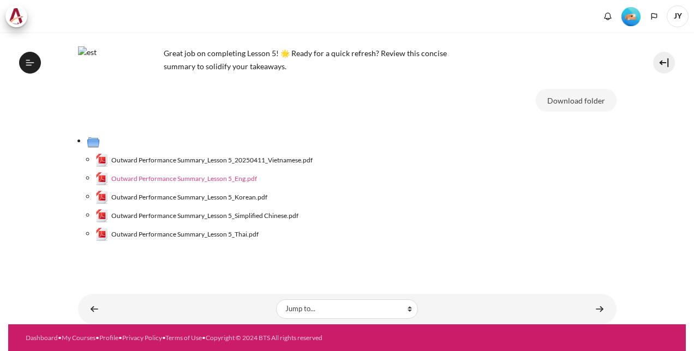
click at [235, 178] on span "Outward Performance Summary_Lesson 5_Eng.pdf" at bounding box center [184, 179] width 146 height 10
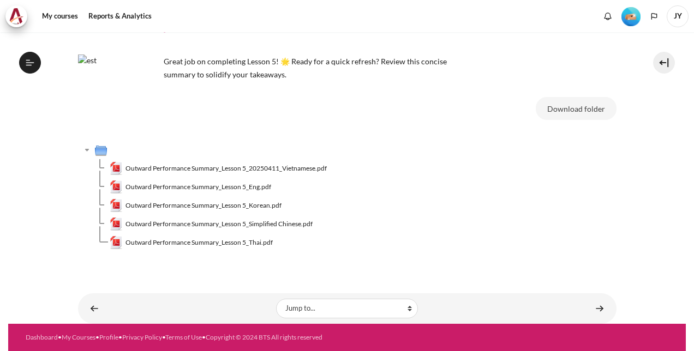
scroll to position [57, 0]
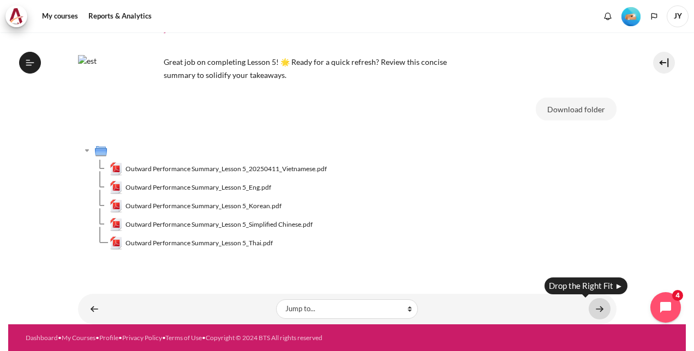
click at [600, 307] on link "Content" at bounding box center [600, 309] width 22 height 21
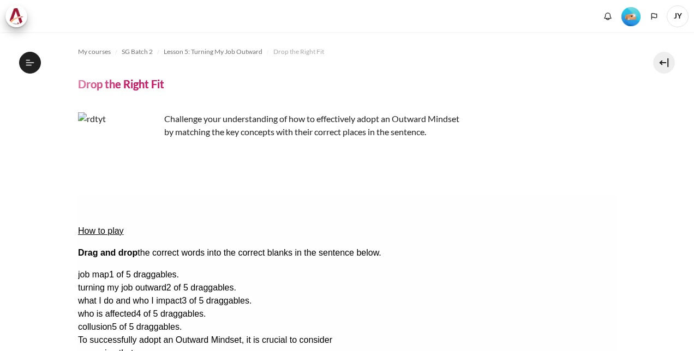
scroll to position [450, 0]
click at [267, 336] on span "To successfully adopt an Outward Mindset, it is crucial to consider" at bounding box center [204, 340] width 254 height 9
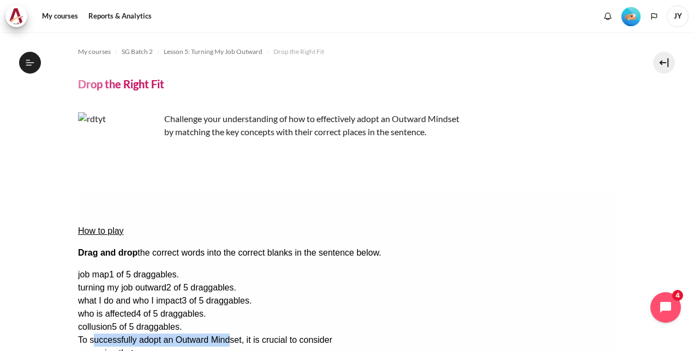
drag, startPoint x: 93, startPoint y: 242, endPoint x: 235, endPoint y: 240, distance: 141.9
click at [235, 336] on span "To successfully adopt an Outward Mindset, it is crucial to consider" at bounding box center [204, 340] width 254 height 9
drag, startPoint x: 235, startPoint y: 240, endPoint x: 247, endPoint y: 240, distance: 12.6
click at [247, 336] on span "To successfully adopt an Outward Mindset, it is crucial to consider" at bounding box center [204, 340] width 254 height 9
drag, startPoint x: 247, startPoint y: 240, endPoint x: 285, endPoint y: 240, distance: 38.2
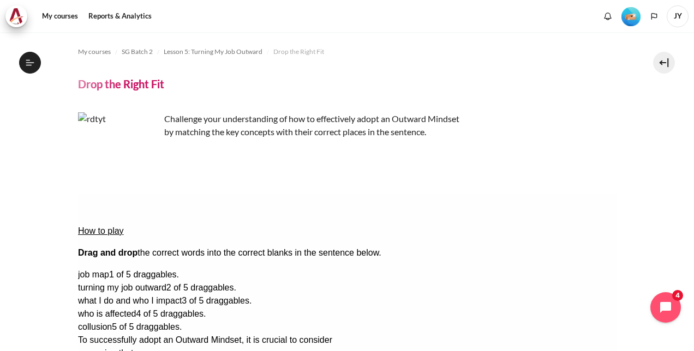
click at [285, 336] on span "To successfully adopt an Outward Mindset, it is crucial to consider" at bounding box center [204, 340] width 254 height 9
drag, startPoint x: 540, startPoint y: 261, endPoint x: 365, endPoint y: 240, distance: 177.1
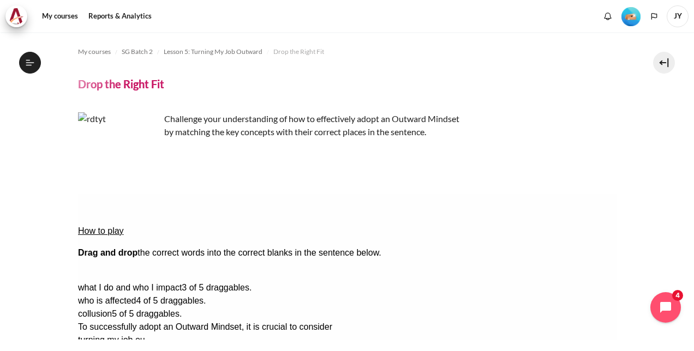
drag, startPoint x: 556, startPoint y: 244, endPoint x: 171, endPoint y: 255, distance: 384.9
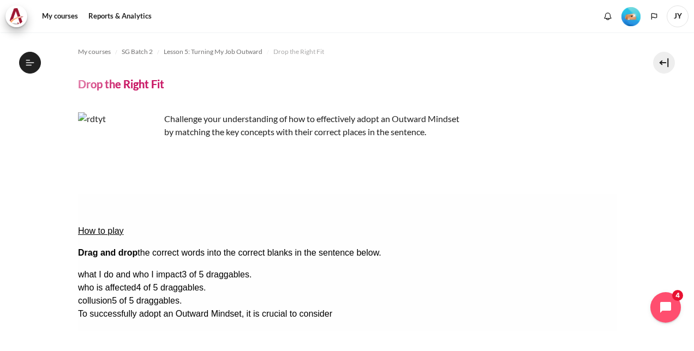
drag, startPoint x: 413, startPoint y: 243, endPoint x: 155, endPoint y: 276, distance: 259.6
drag, startPoint x: 556, startPoint y: 244, endPoint x: 407, endPoint y: 243, distance: 149.0
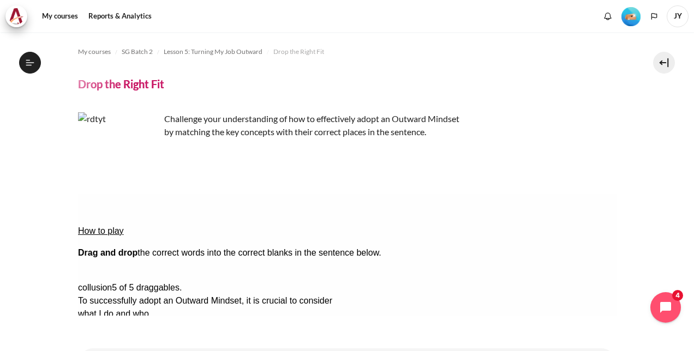
drag, startPoint x: 566, startPoint y: 241, endPoint x: 249, endPoint y: 268, distance: 318.2
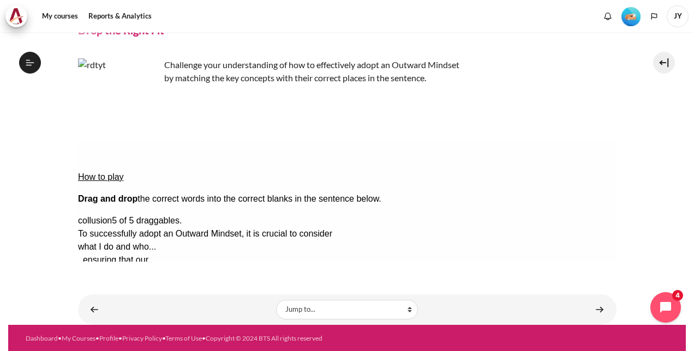
scroll to position [55, 0]
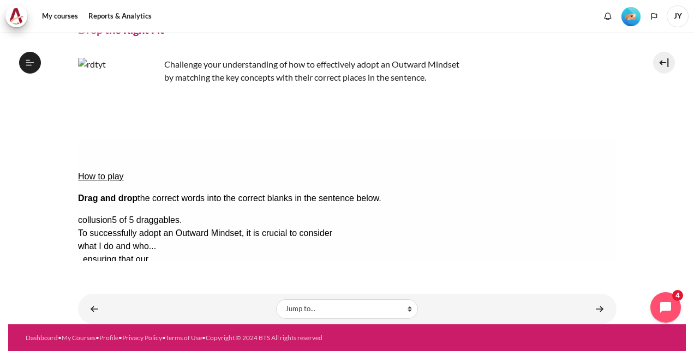
click at [107, 346] on button "Check Check the answers. The responses will be marked as correct, incorrect, or…" at bounding box center [91, 351] width 29 height 11
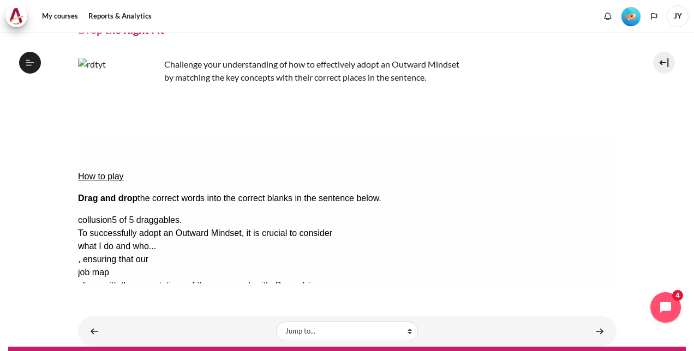
scroll to position [77, 0]
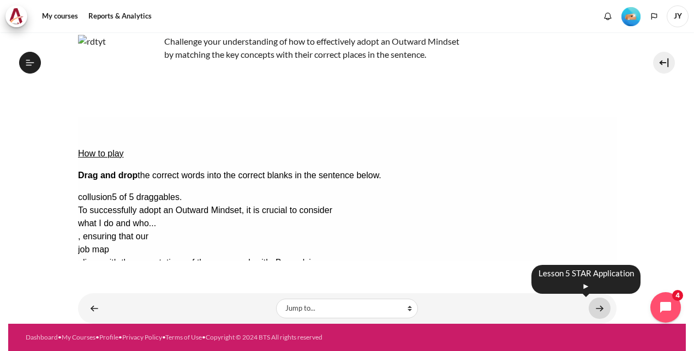
click at [592, 308] on link "Content" at bounding box center [600, 308] width 22 height 21
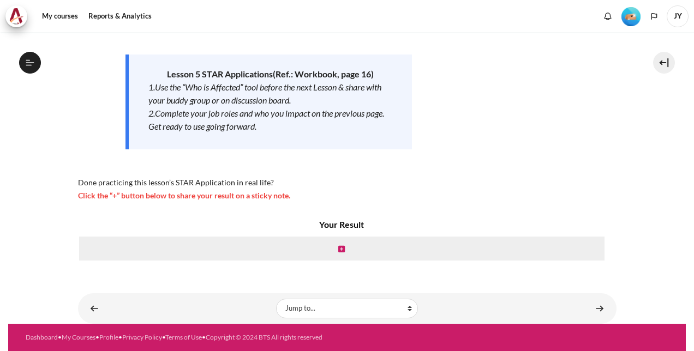
scroll to position [464, 0]
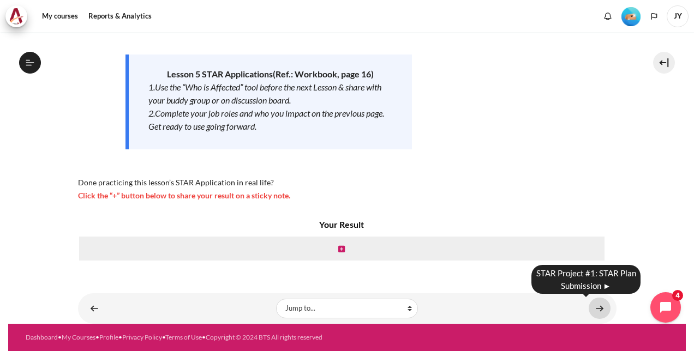
click at [592, 308] on link "Content" at bounding box center [600, 308] width 22 height 21
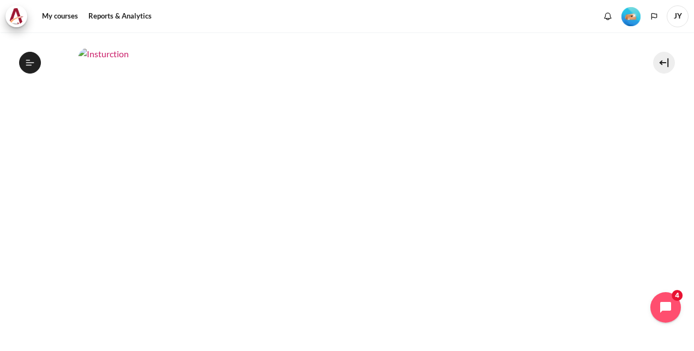
scroll to position [573, 0]
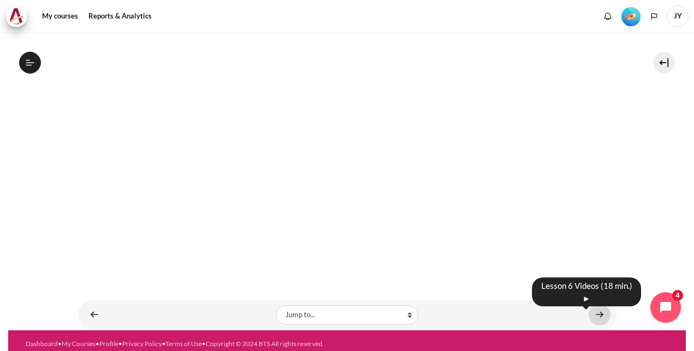
click at [594, 309] on link "Content" at bounding box center [600, 315] width 22 height 21
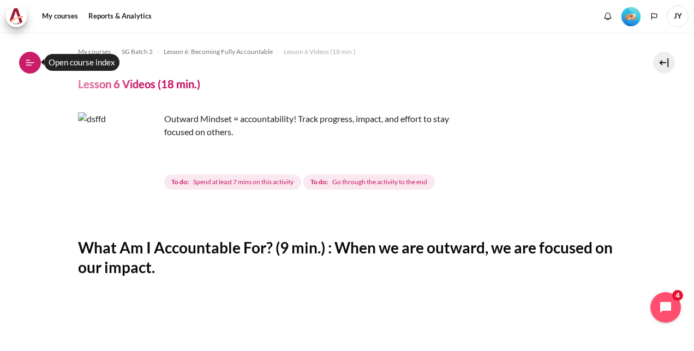
click at [33, 69] on button "Open course index" at bounding box center [30, 63] width 22 height 22
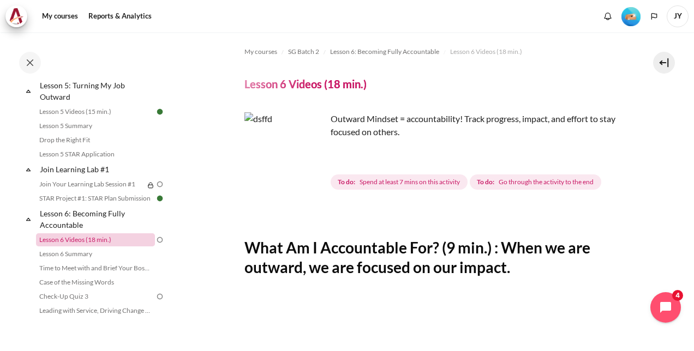
scroll to position [485, 0]
